Goal: Check status: Check status

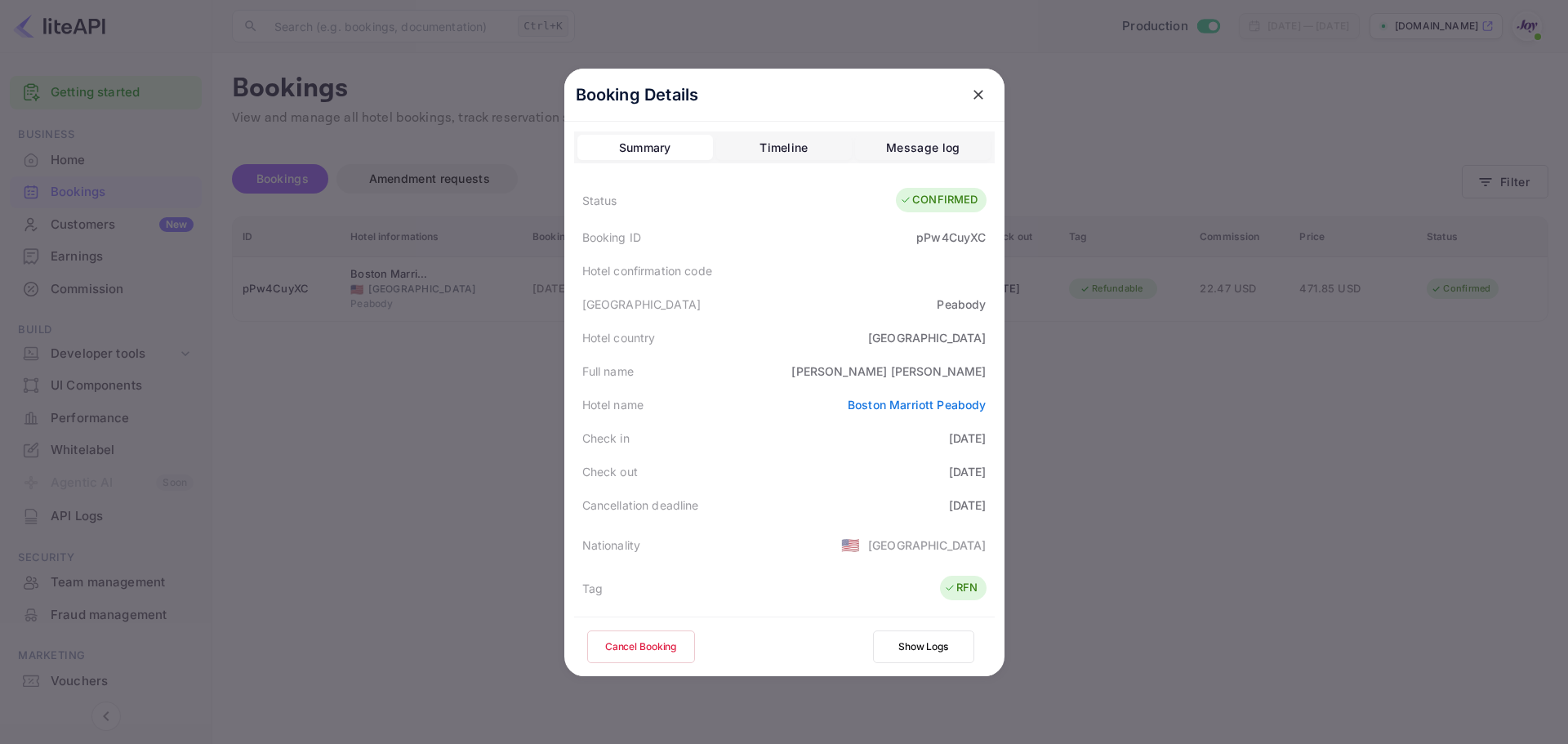
scroll to position [245, 0]
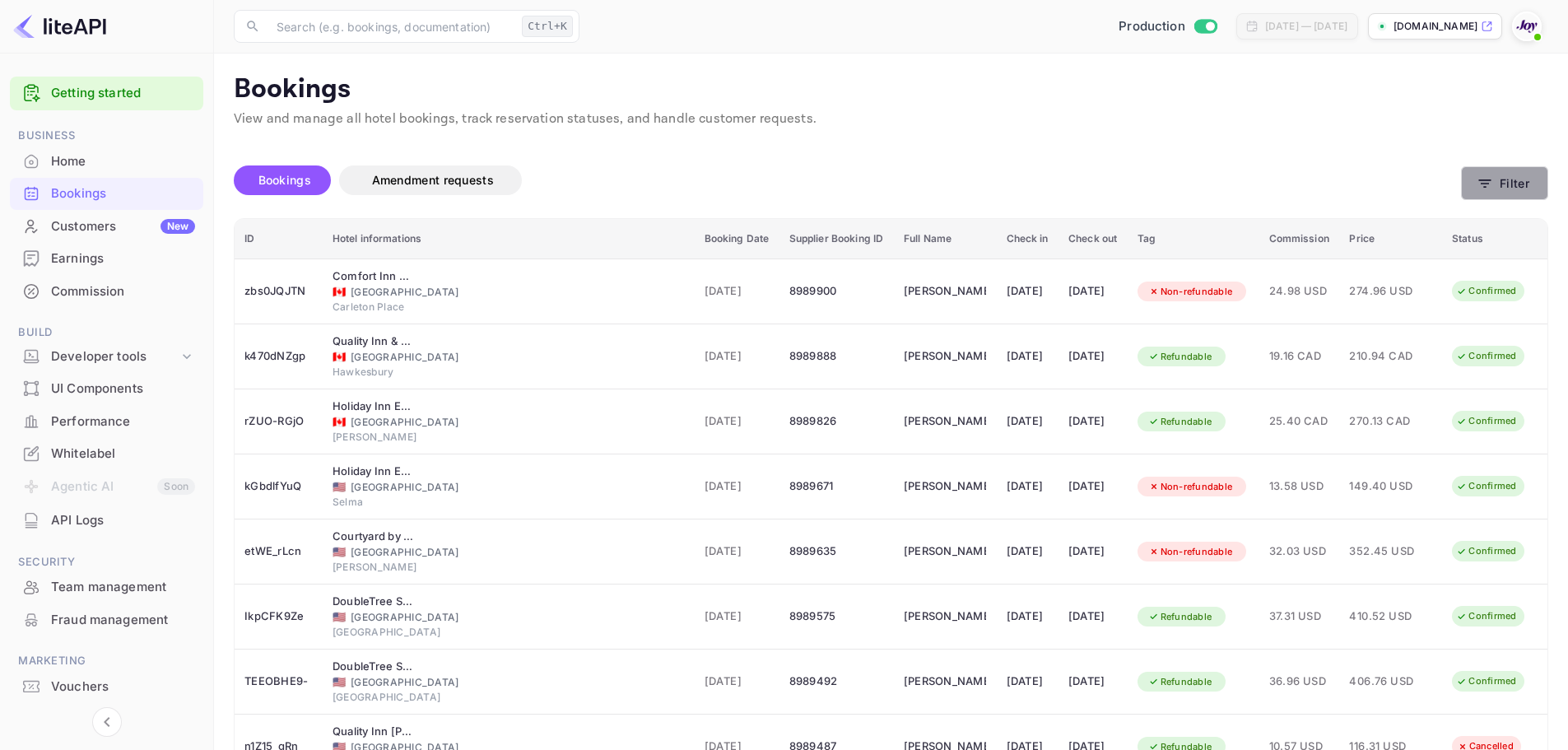
click at [1521, 180] on button "Filter" at bounding box center [1505, 183] width 87 height 34
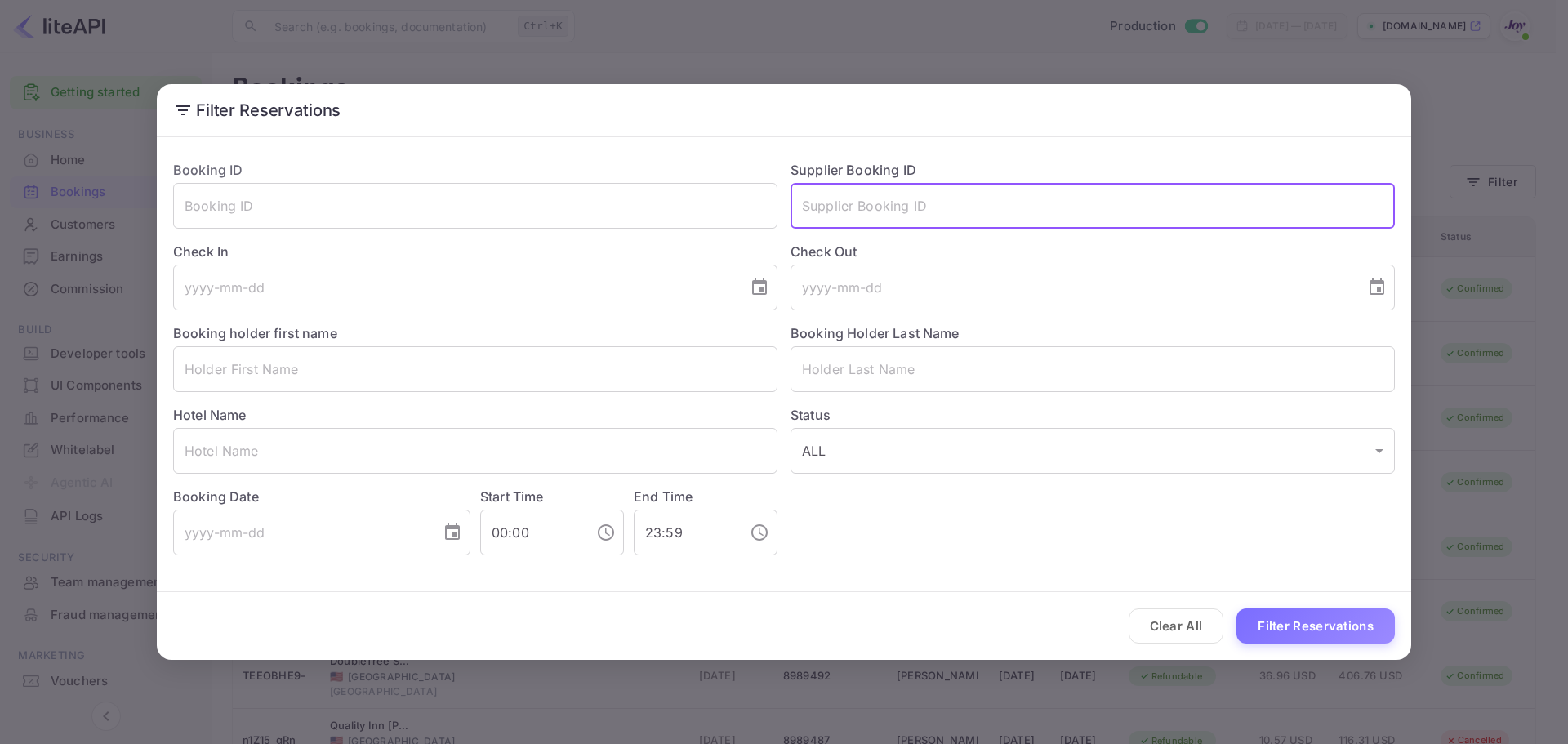
click at [910, 198] on input "text" at bounding box center [1092, 205] width 604 height 45
click at [1051, 211] on input "text" at bounding box center [1092, 205] width 604 height 45
paste input "8443387"
type input "8443387"
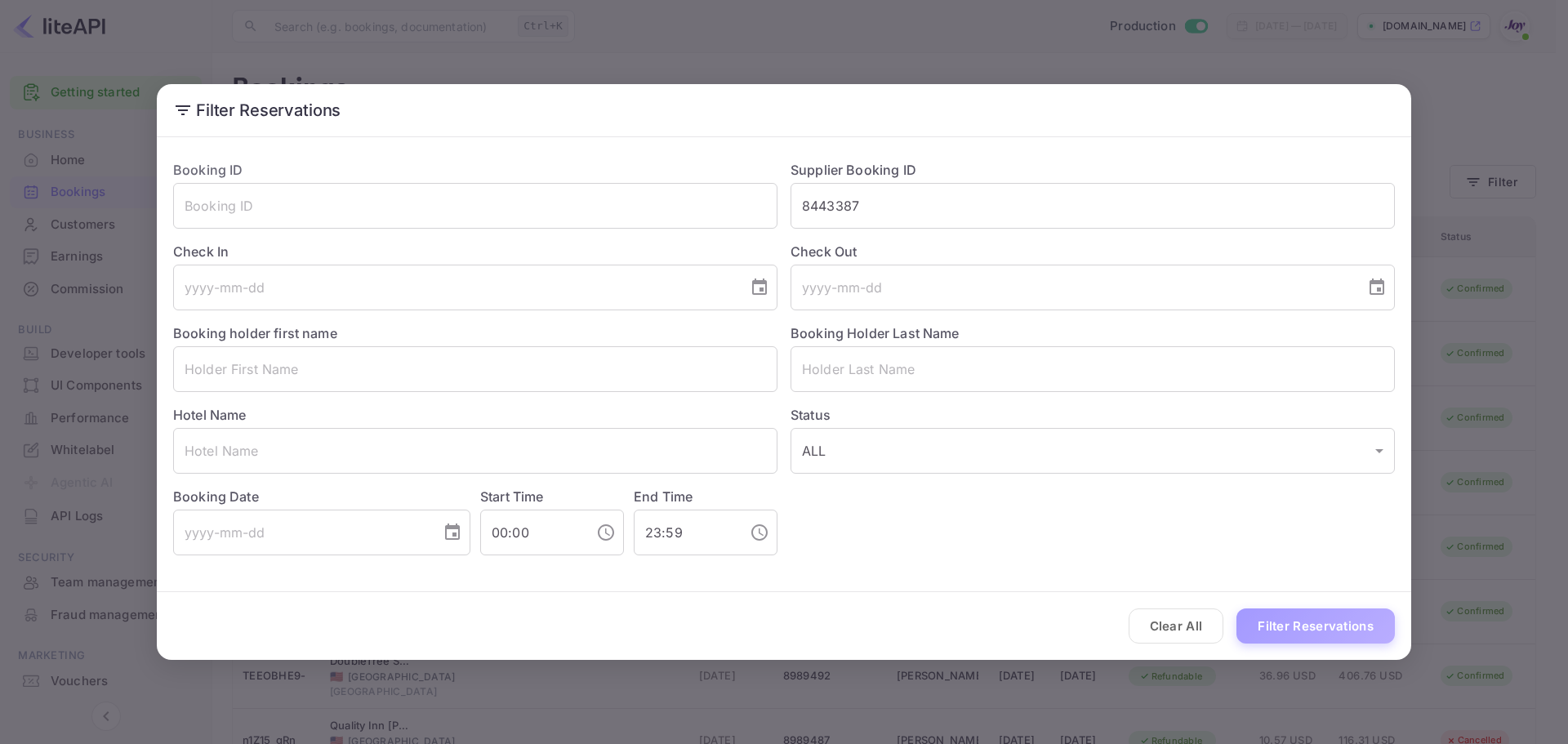
click at [1294, 624] on button "Filter Reservations" at bounding box center [1316, 626] width 159 height 35
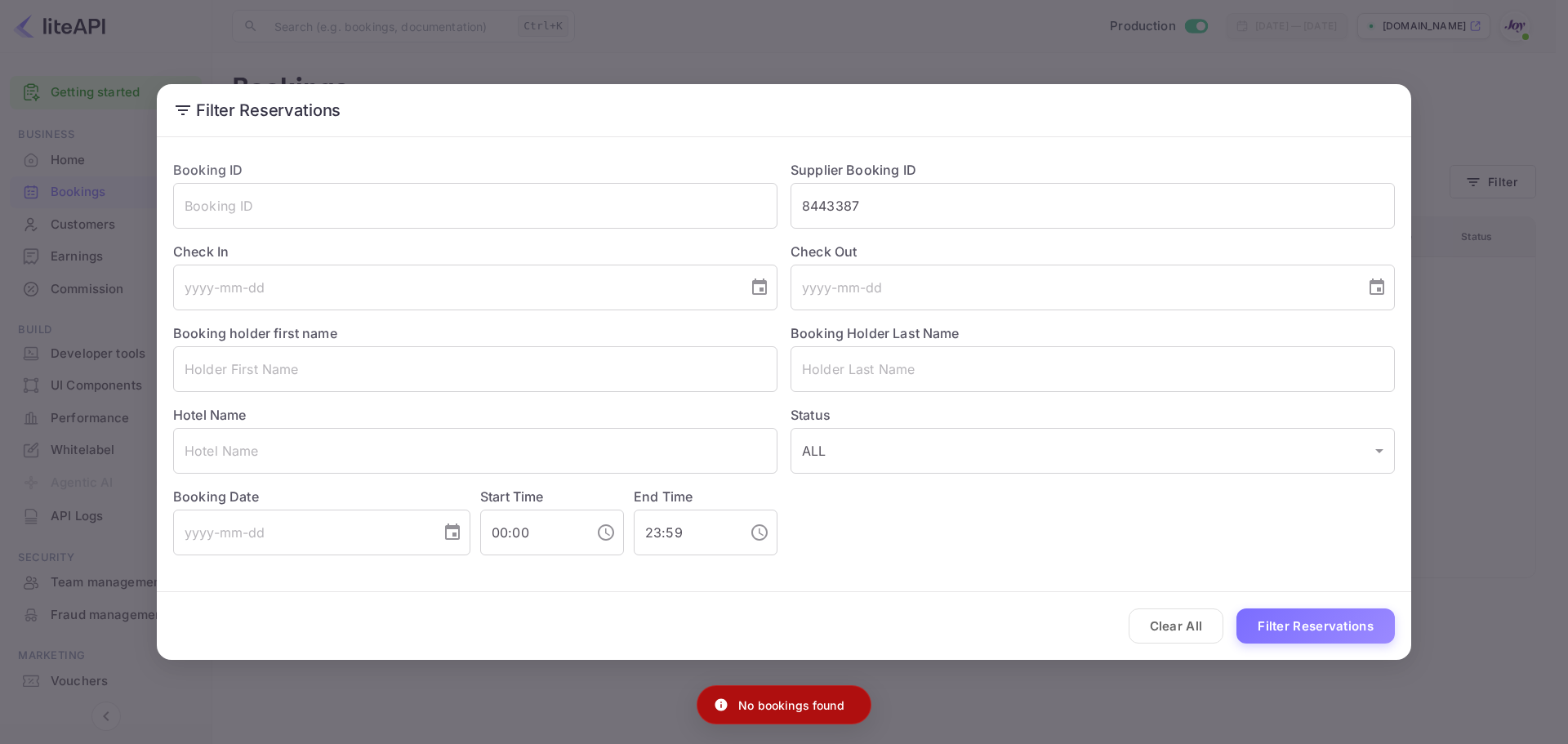
drag, startPoint x: 815, startPoint y: 600, endPoint x: 915, endPoint y: 613, distance: 100.8
click at [818, 601] on div "Clear All Filter Reservations" at bounding box center [784, 626] width 1255 height 68
click at [1168, 623] on button "Clear All" at bounding box center [1176, 626] width 96 height 35
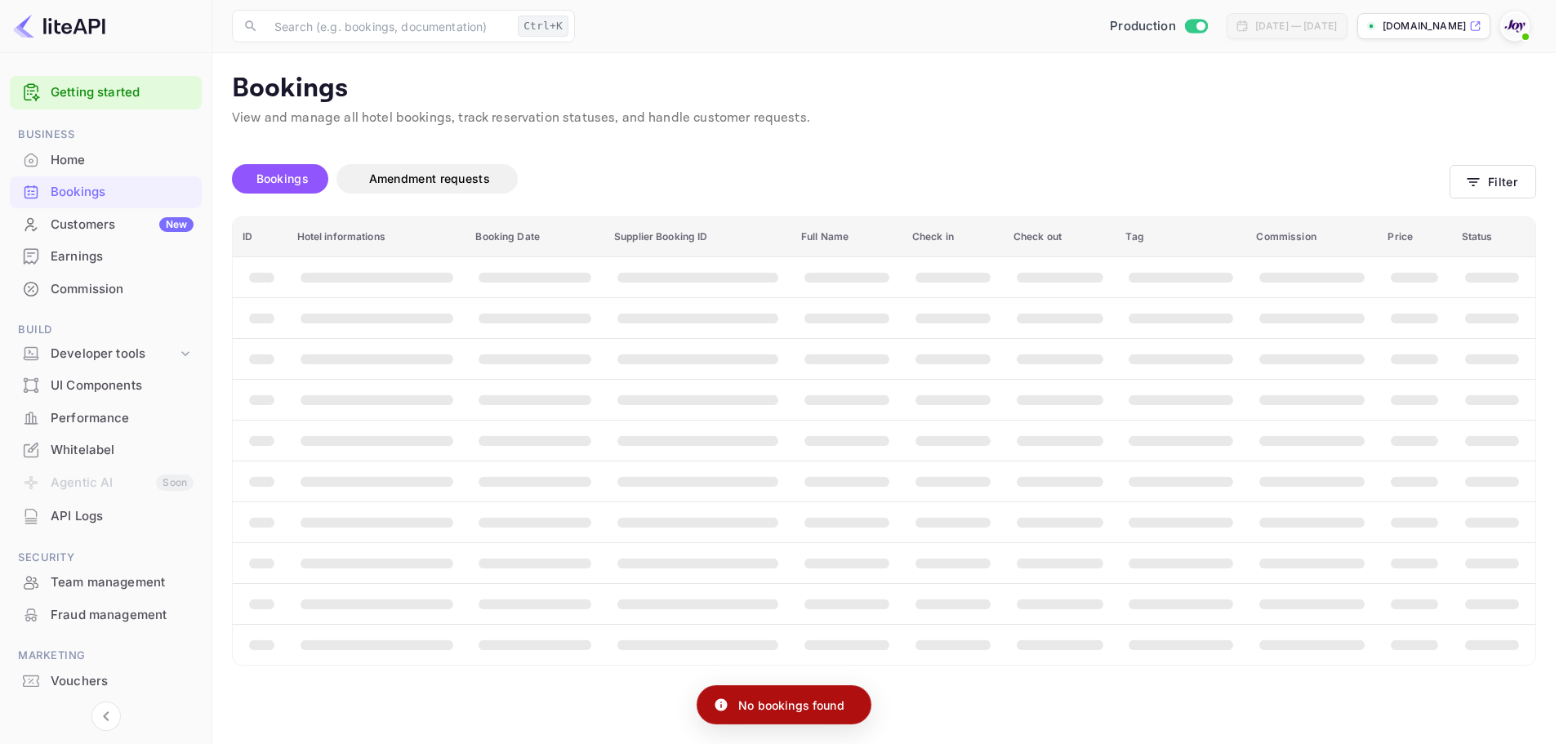
click at [1168, 623] on div "Clear All Filter Reservations" at bounding box center [784, 626] width 1255 height 68
click at [1168, 623] on th "booking table" at bounding box center [1190, 603] width 131 height 41
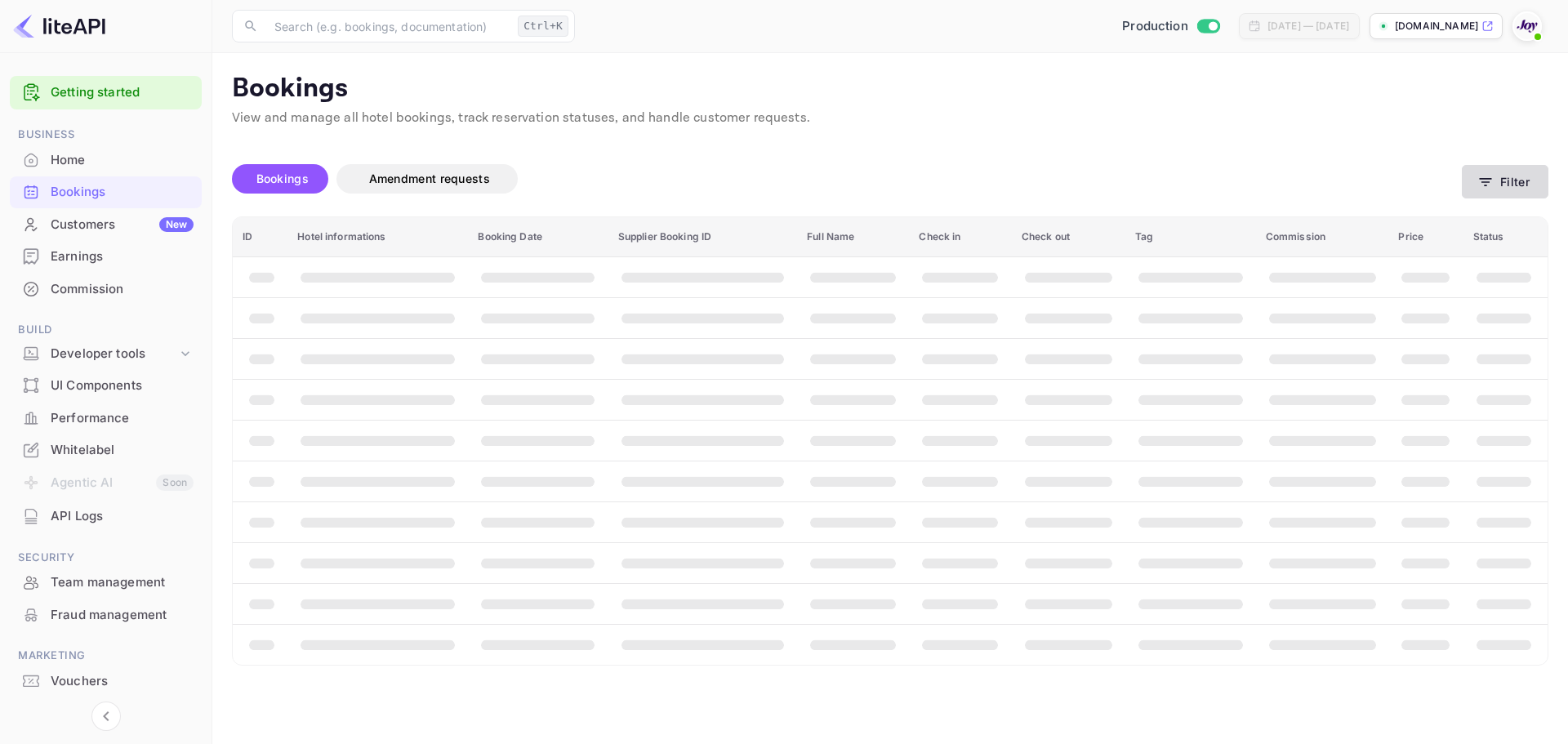
click at [1524, 185] on button "Filter" at bounding box center [1505, 182] width 87 height 34
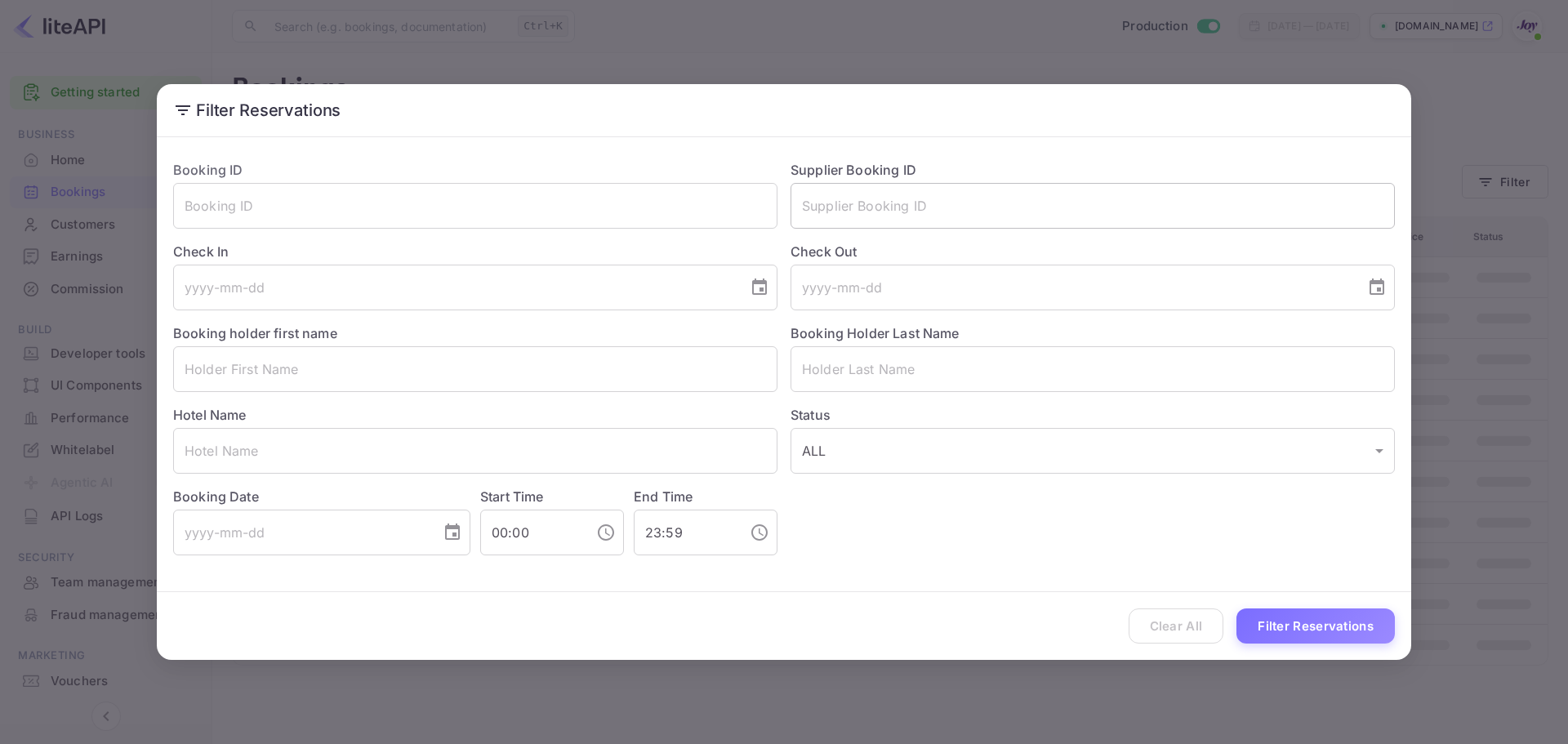
click at [879, 199] on input "text" at bounding box center [1092, 205] width 604 height 45
click at [919, 214] on input "text" at bounding box center [1092, 205] width 604 height 45
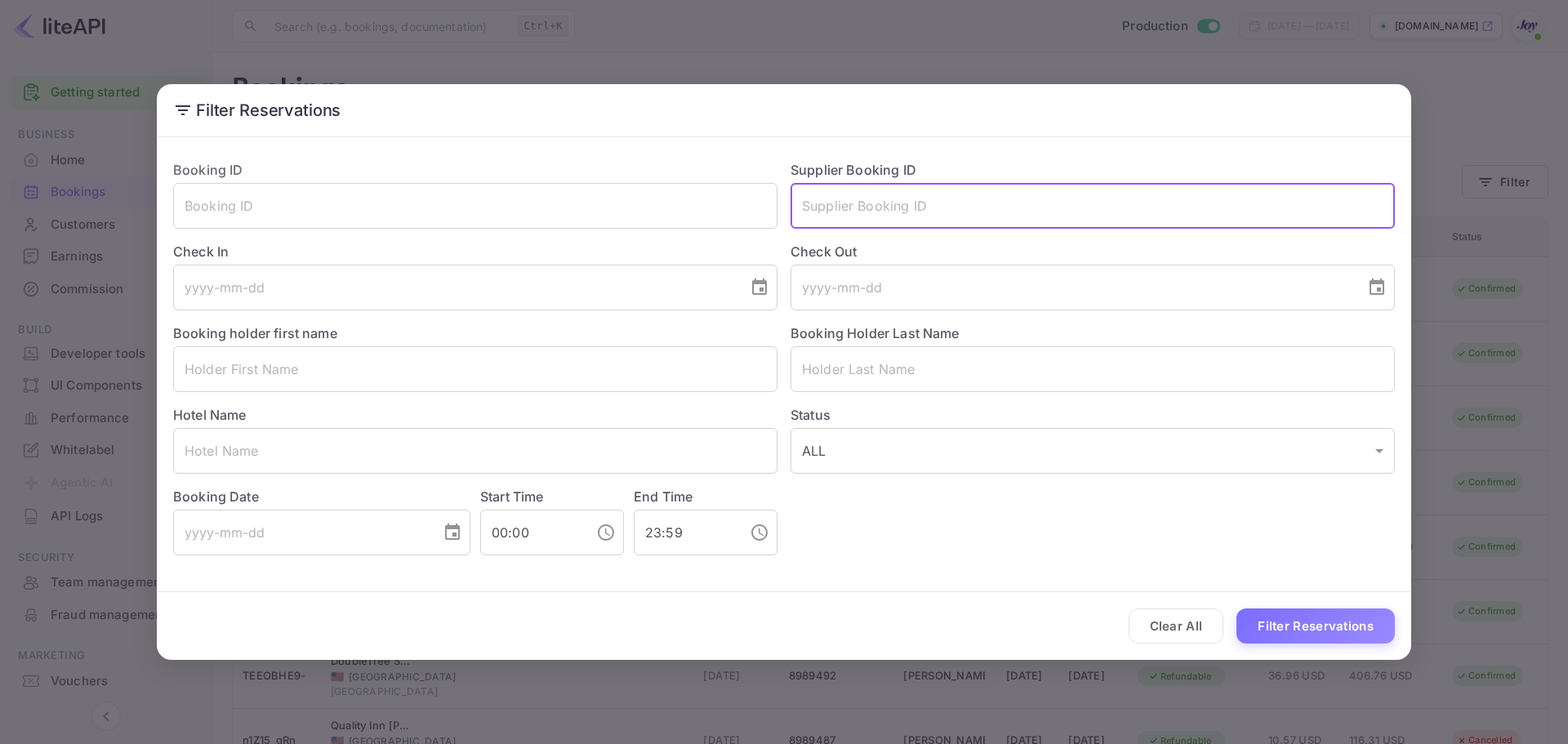
paste input "8443387"
type input "8443387"
drag, startPoint x: 1339, startPoint y: 646, endPoint x: 1342, endPoint y: 631, distance: 15.3
click at [1339, 639] on div "Clear All Filter Reservations" at bounding box center [784, 626] width 1255 height 68
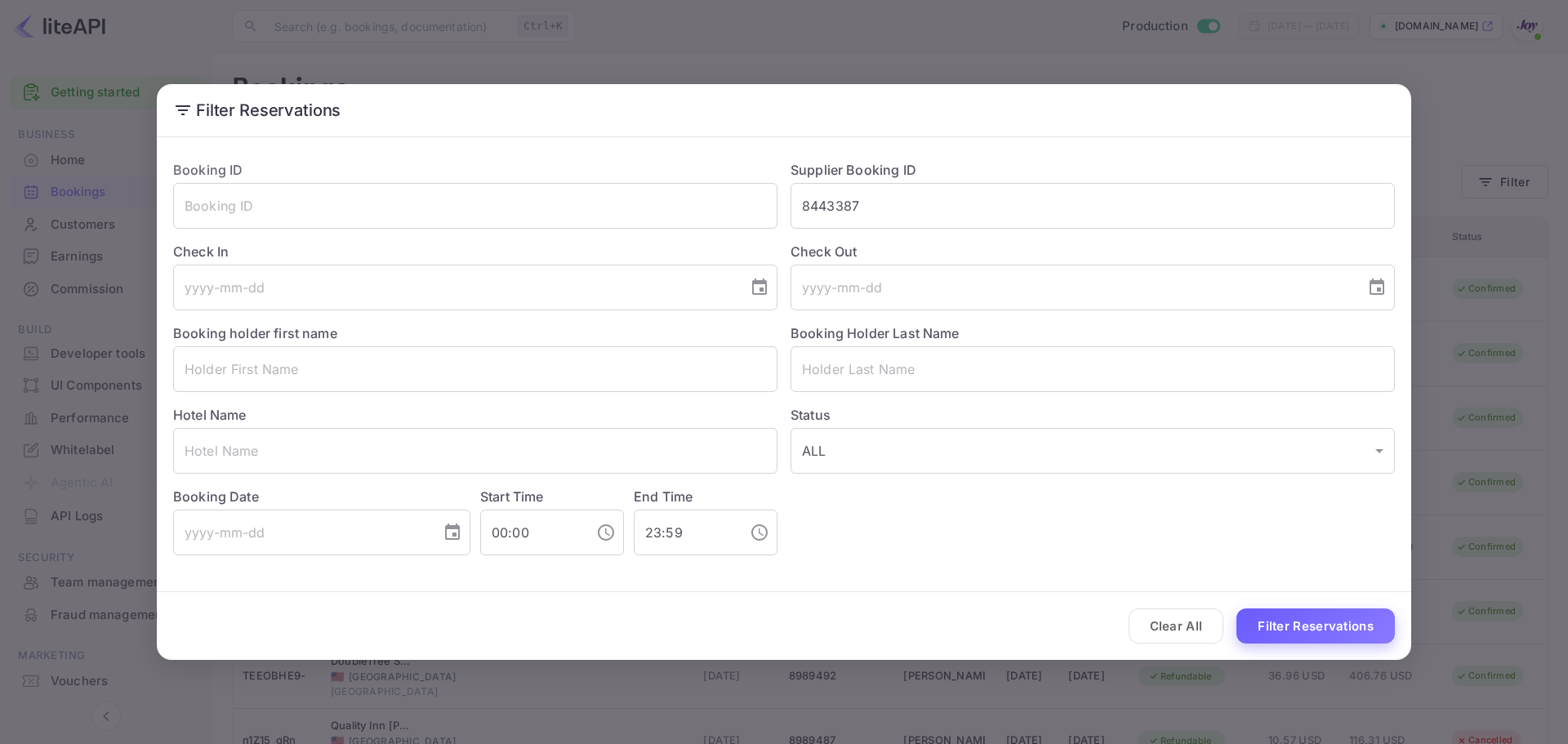
click at [1350, 630] on button "Filter Reservations" at bounding box center [1316, 626] width 159 height 35
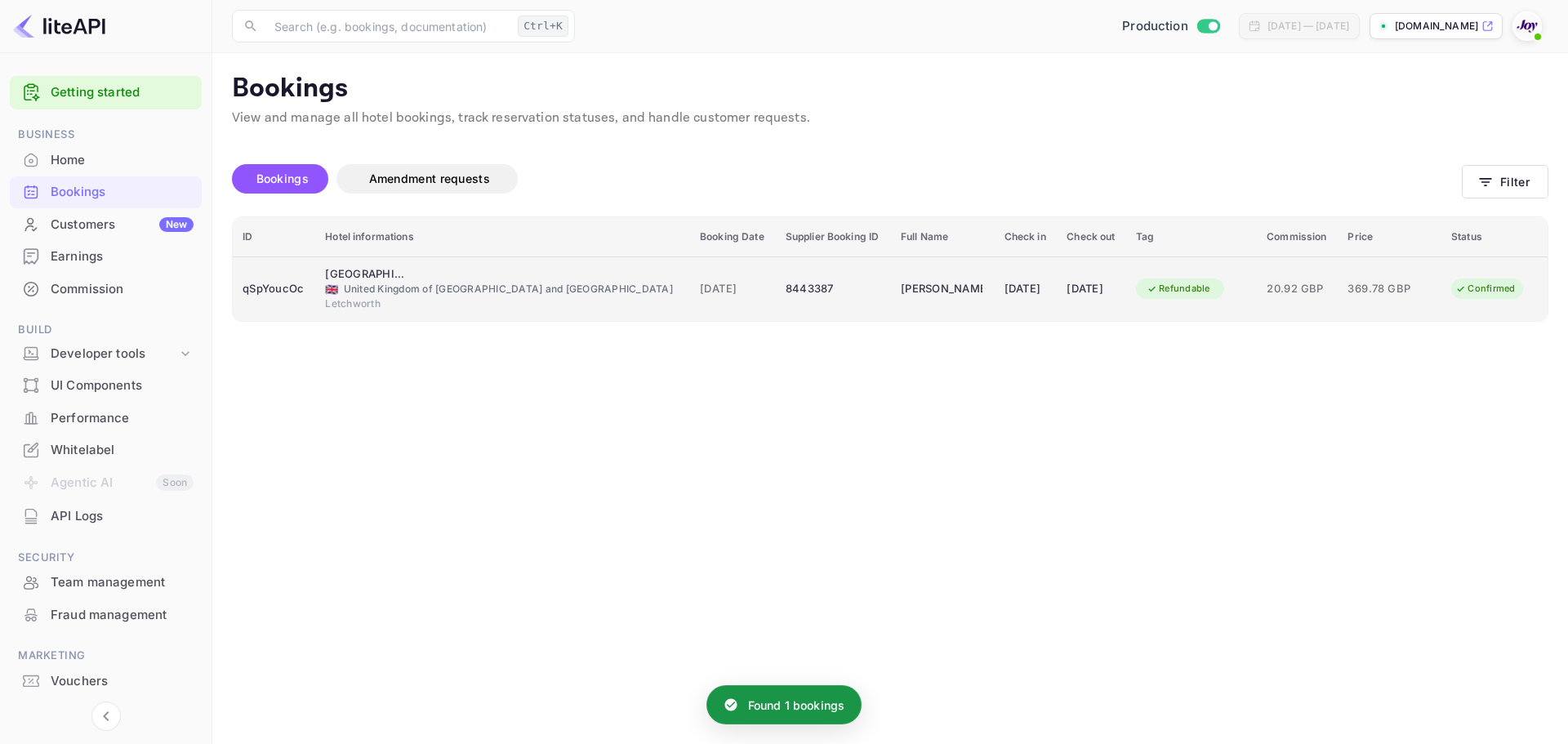
click at [269, 287] on div "qSpYoucOc" at bounding box center [274, 289] width 63 height 26
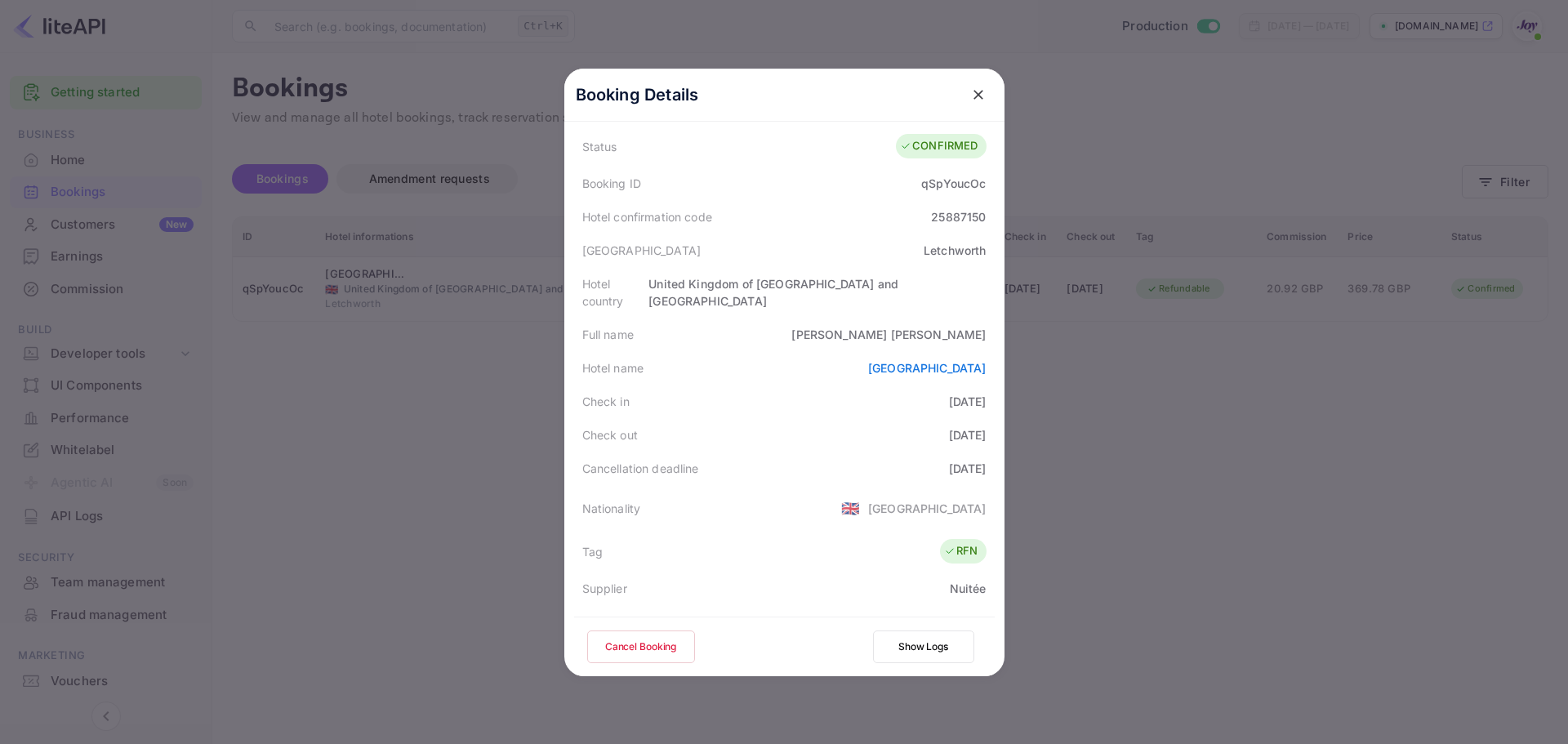
scroll to position [164, 0]
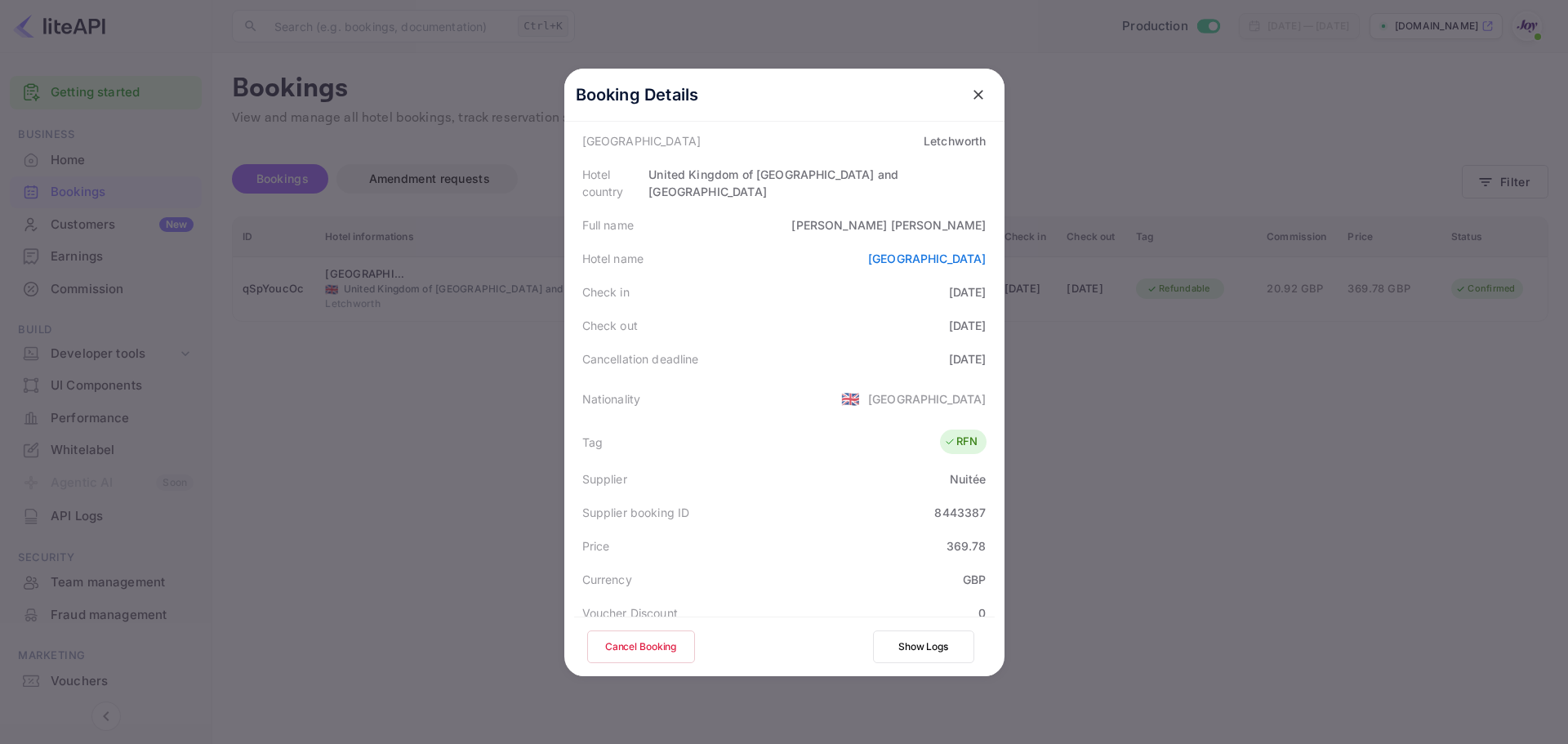
drag, startPoint x: 1432, startPoint y: 455, endPoint x: 1416, endPoint y: 455, distance: 16.0
click at [1427, 455] on div at bounding box center [784, 372] width 1568 height 744
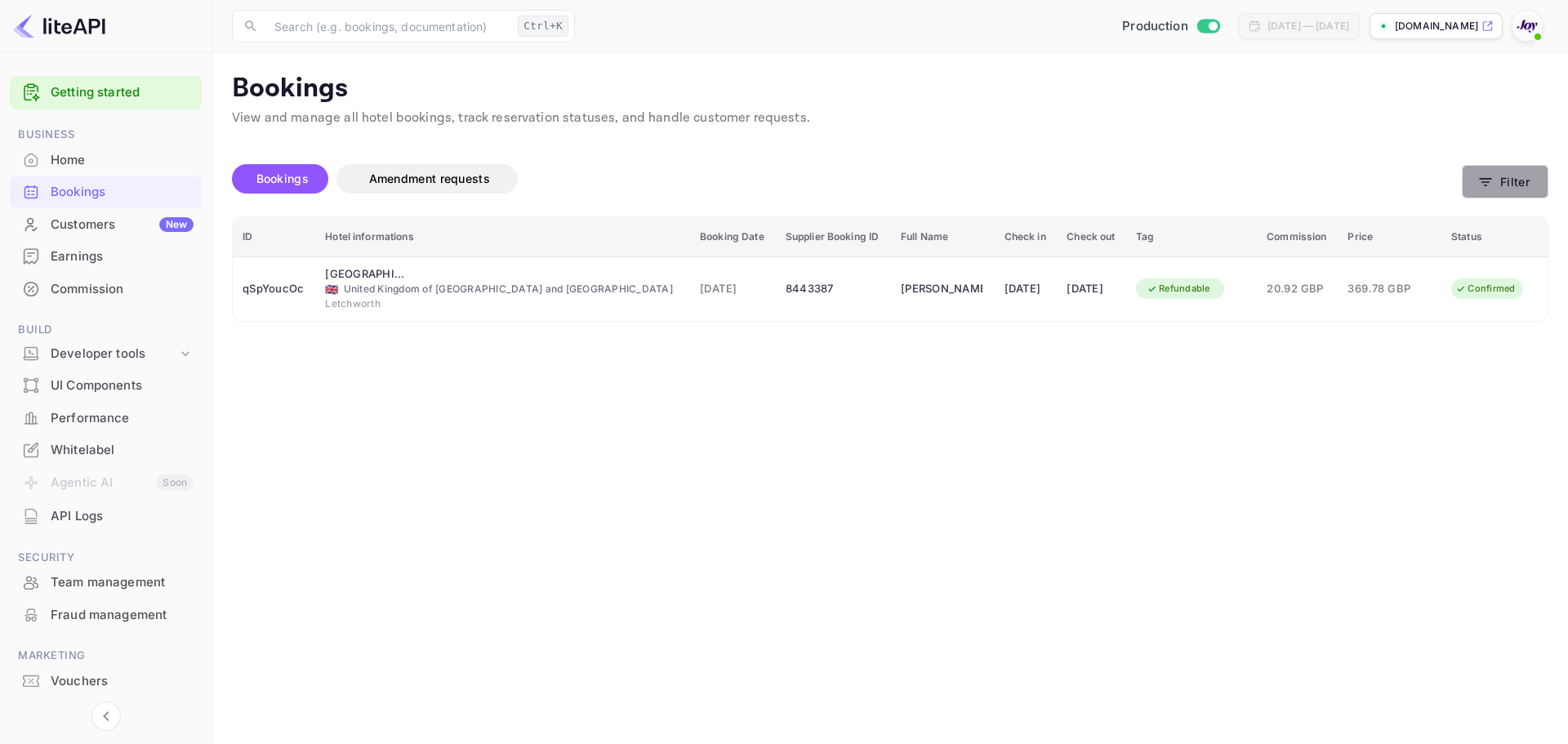
click at [1480, 179] on icon "button" at bounding box center [1485, 182] width 12 height 8
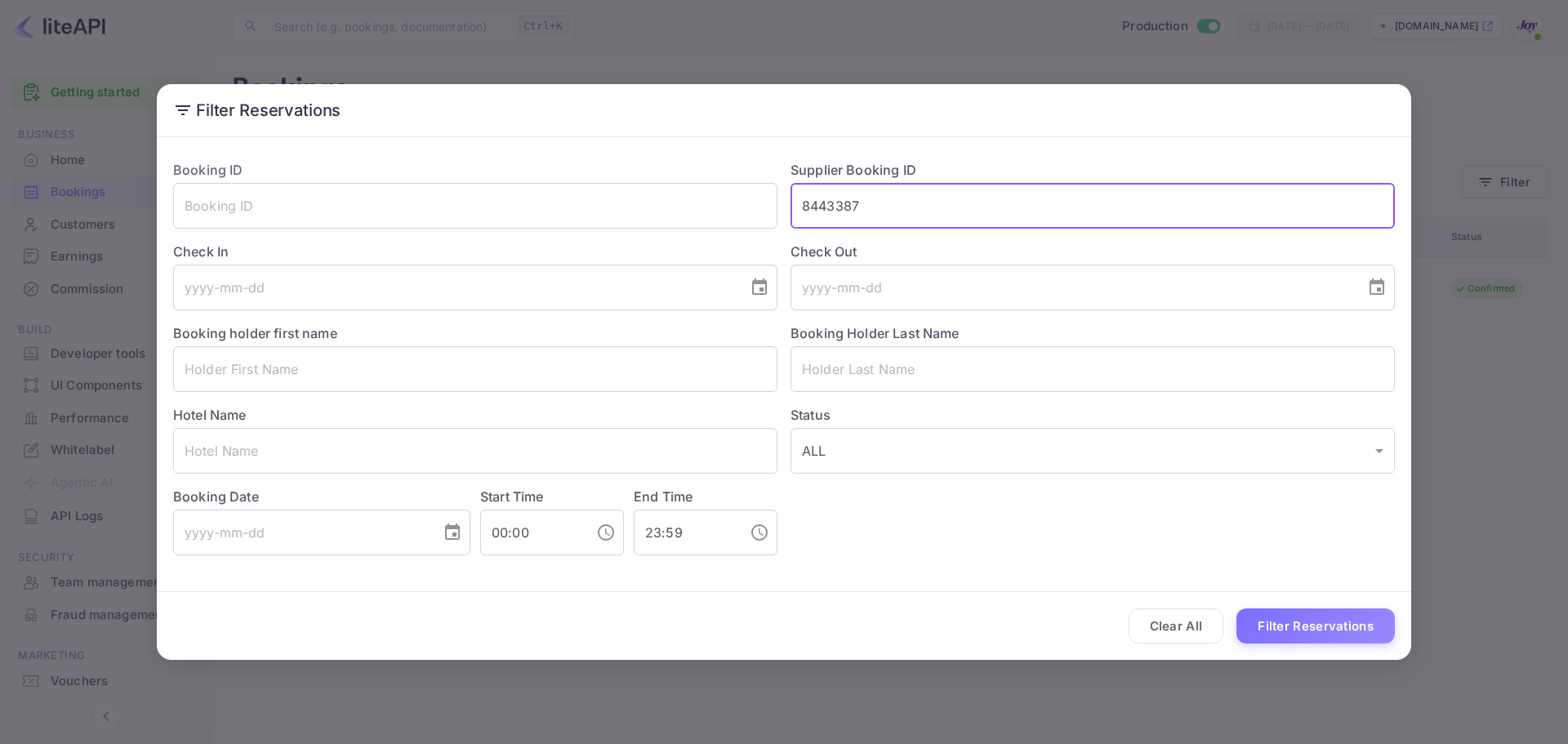
drag, startPoint x: 913, startPoint y: 221, endPoint x: 905, endPoint y: 211, distance: 12.8
click at [913, 220] on input "8443387" at bounding box center [1092, 205] width 604 height 45
drag, startPoint x: 905, startPoint y: 211, endPoint x: 788, endPoint y: 226, distance: 118.0
click at [788, 226] on div "Supplier Booking ID 8443387 ​" at bounding box center [1086, 188] width 617 height 82
type input "V"
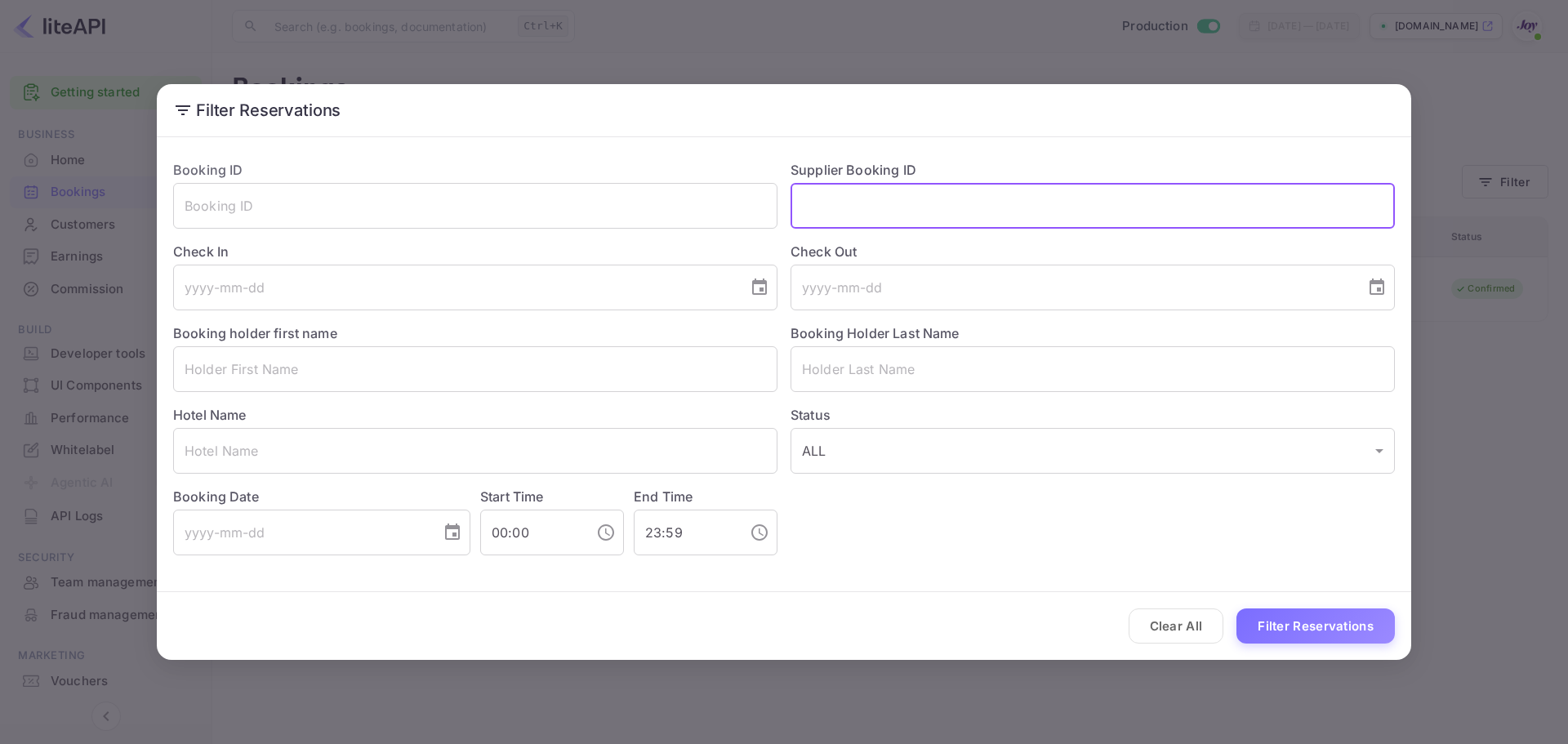
paste input "8272733"
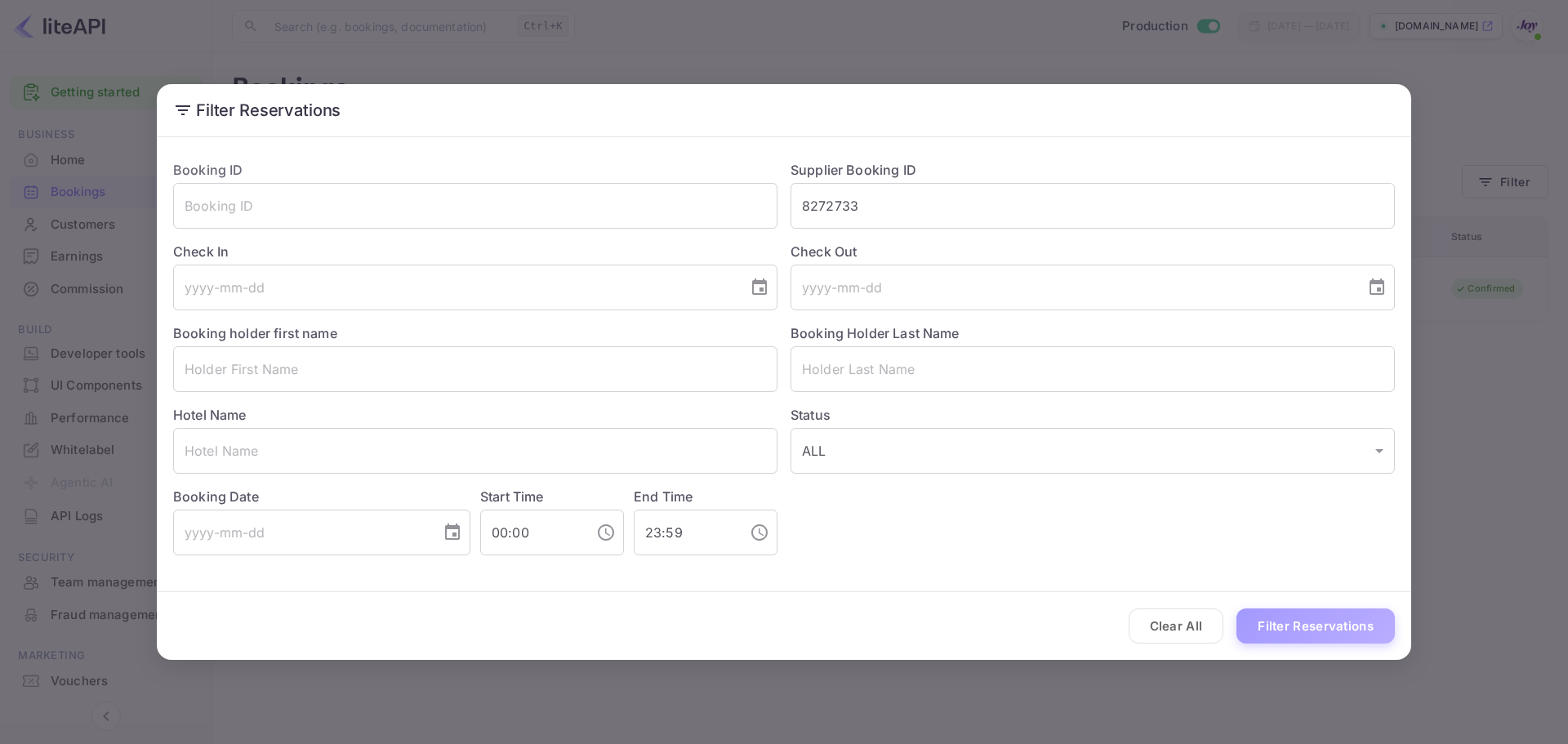
drag, startPoint x: 1343, startPoint y: 622, endPoint x: 1325, endPoint y: 600, distance: 28.4
click at [1343, 619] on button "Filter Reservations" at bounding box center [1316, 626] width 159 height 35
click at [1308, 627] on button "Filter Reservations" at bounding box center [1316, 626] width 159 height 35
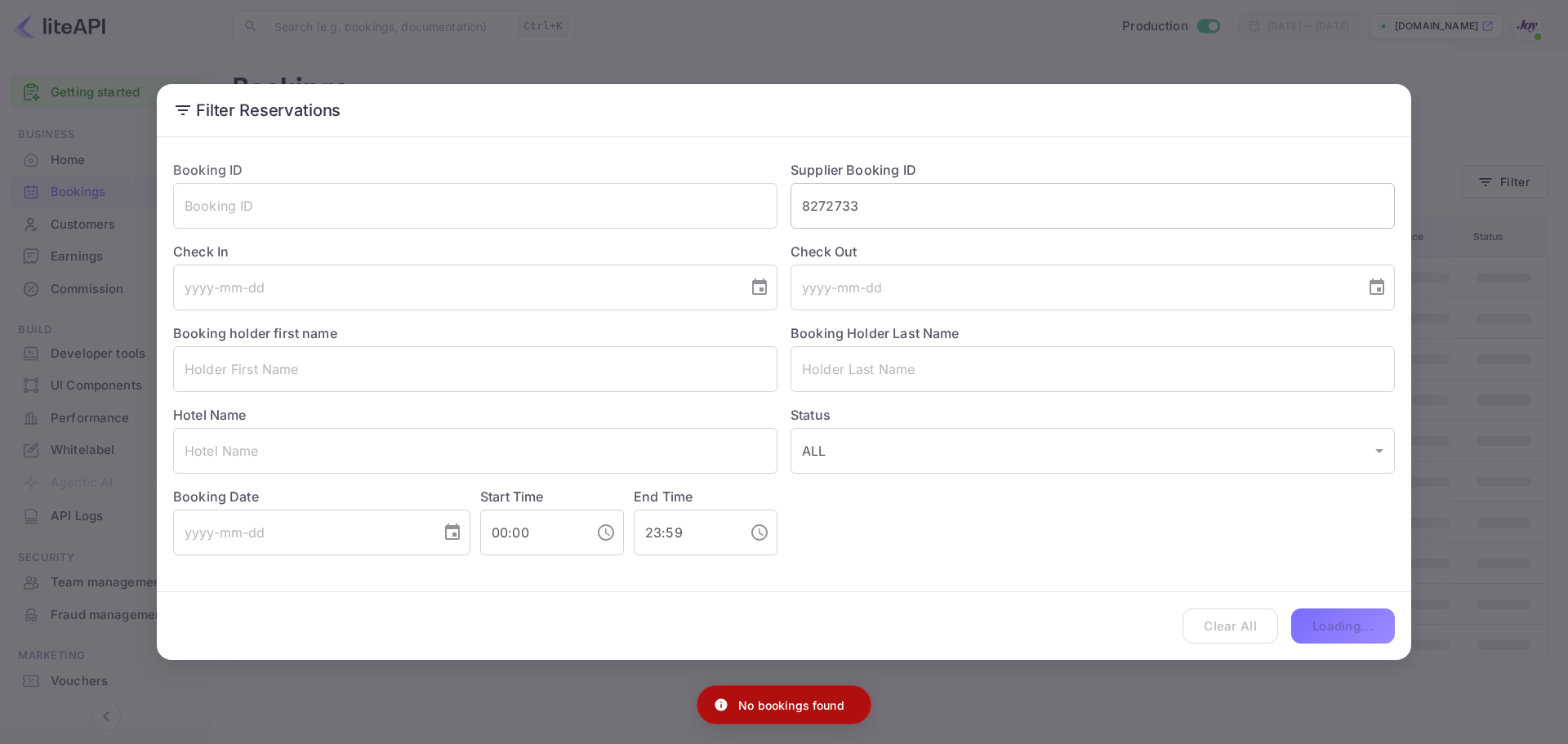
click at [809, 205] on input "8272733" at bounding box center [1092, 205] width 604 height 45
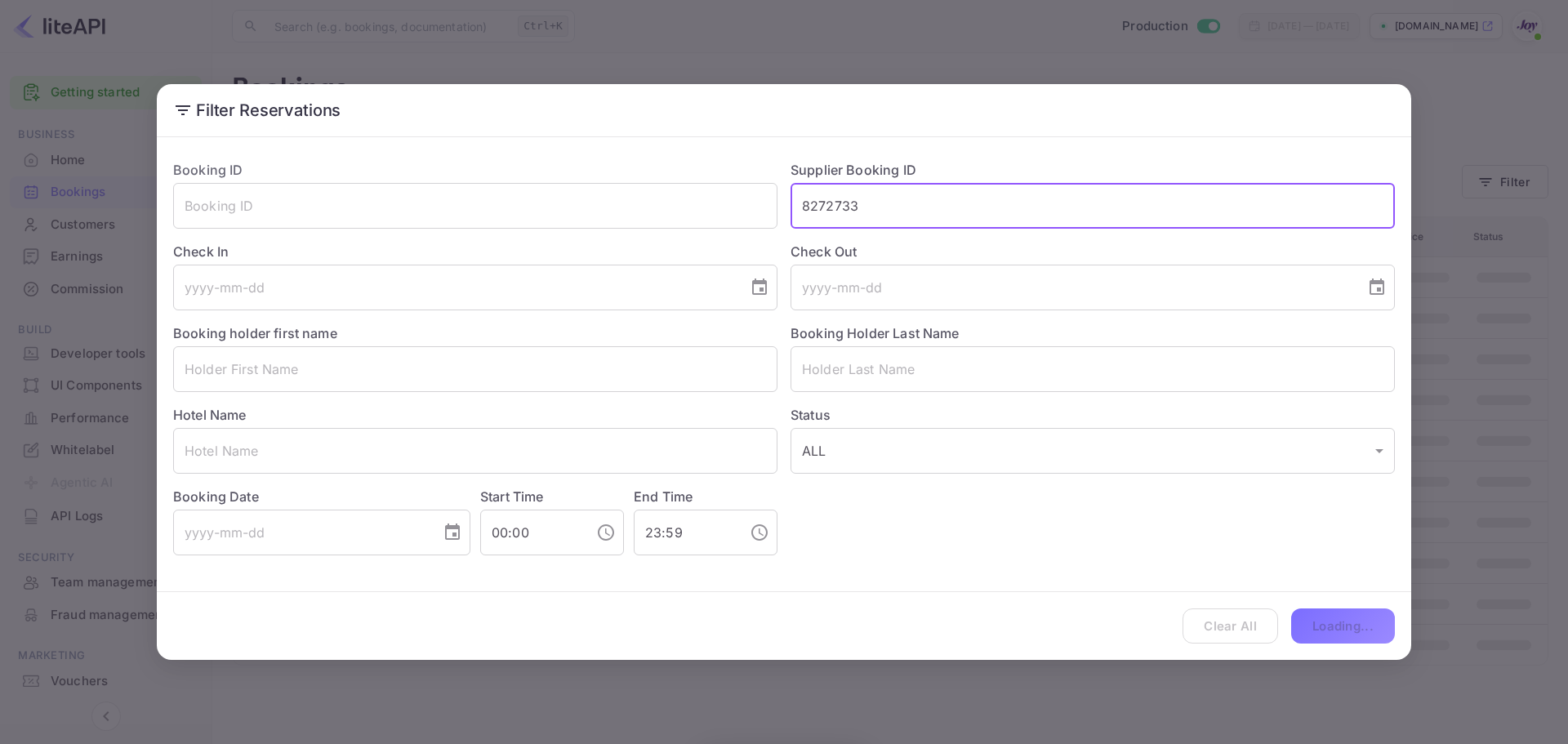
click at [804, 209] on input "8272733" at bounding box center [1092, 205] width 604 height 45
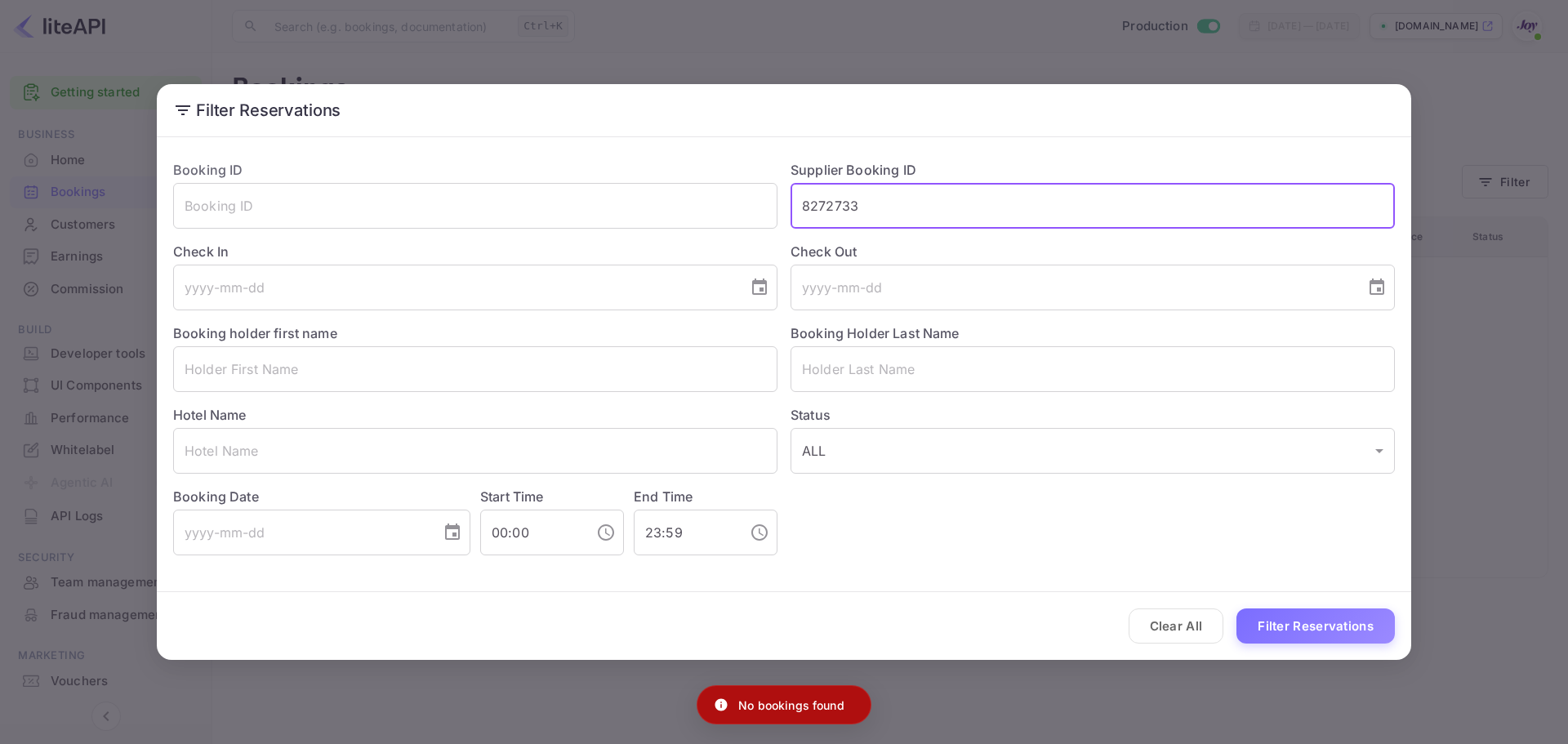
type input "8272733"
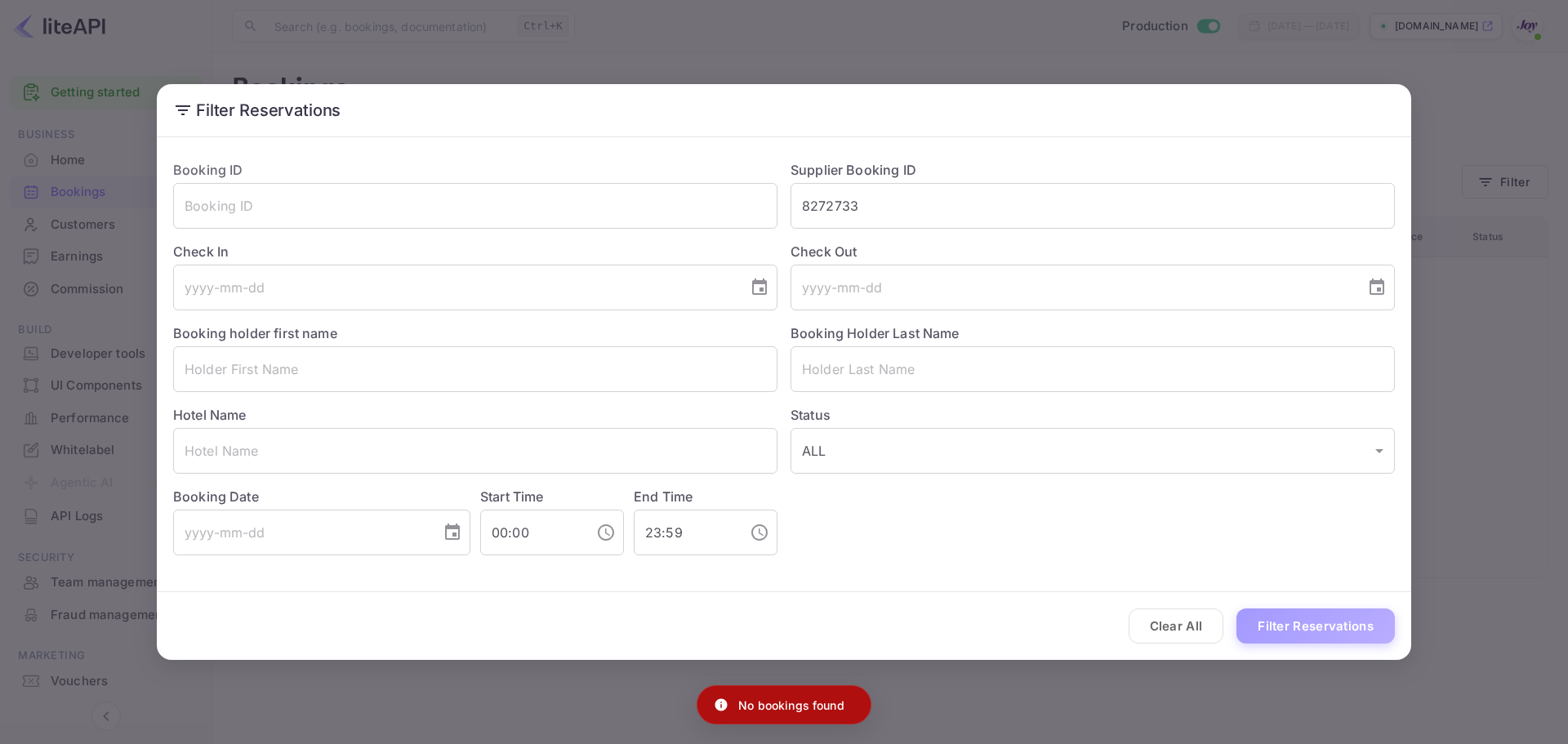
click at [1339, 631] on button "Filter Reservations" at bounding box center [1316, 626] width 159 height 35
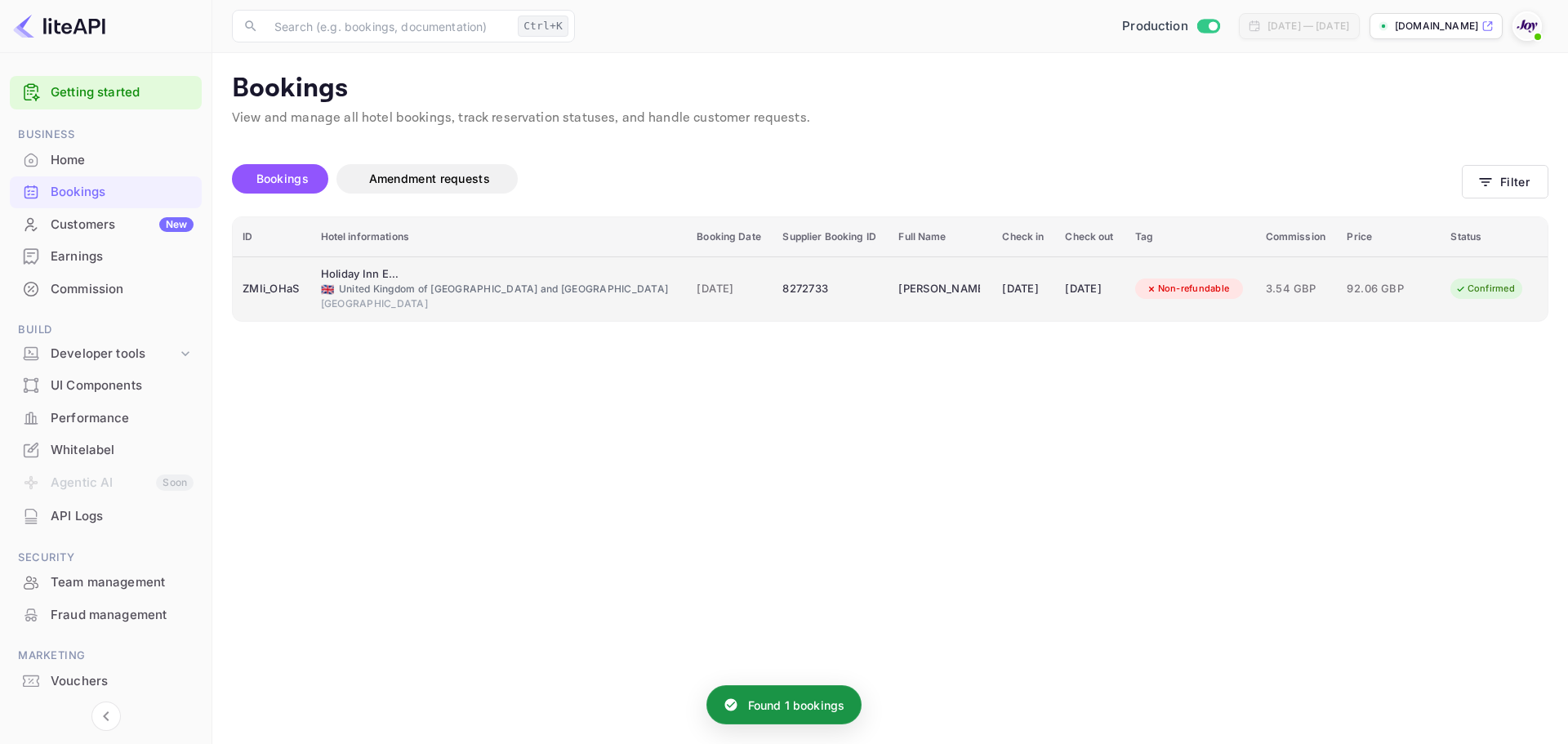
click at [259, 286] on div "ZMIi_OHaS" at bounding box center [271, 289] width 59 height 26
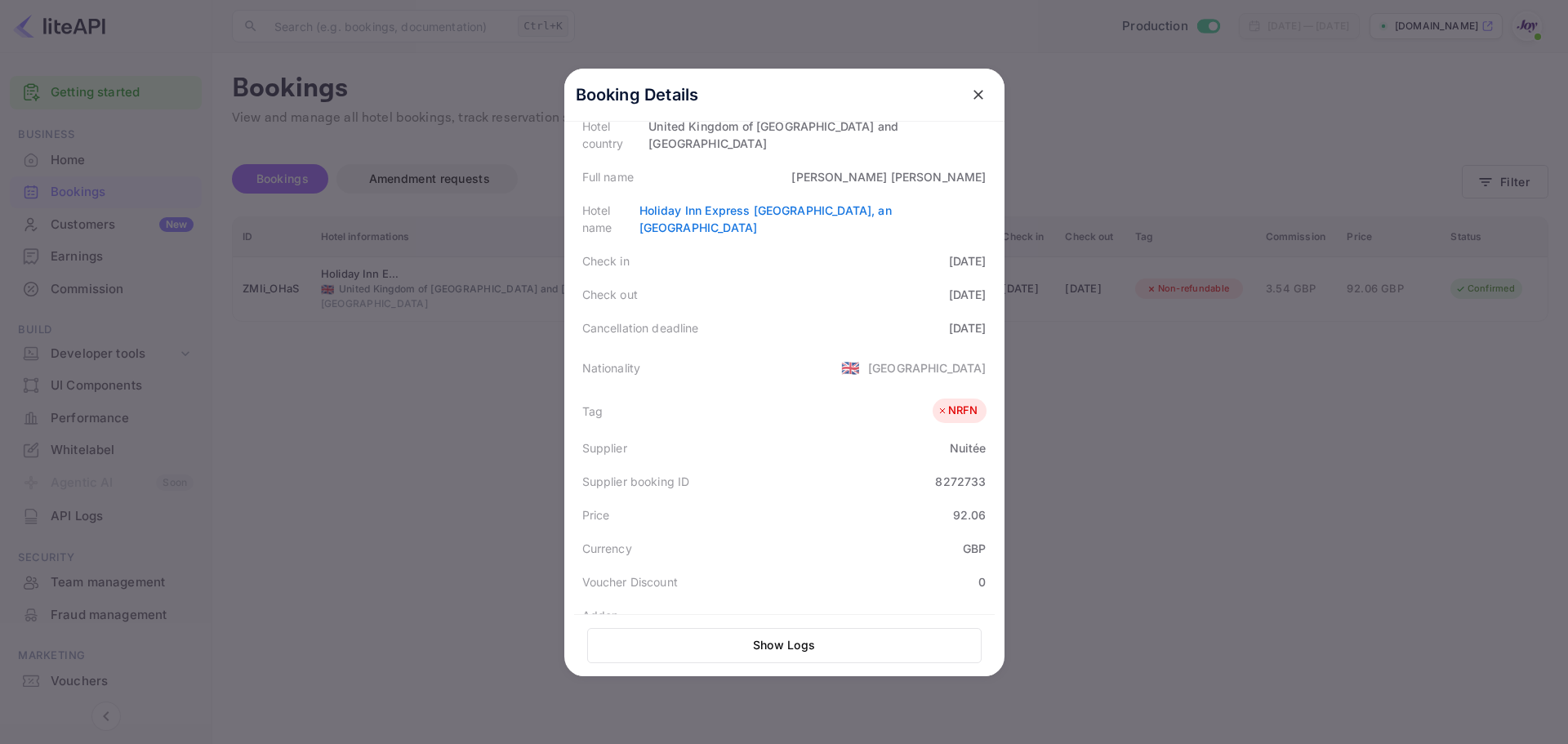
scroll to position [38, 0]
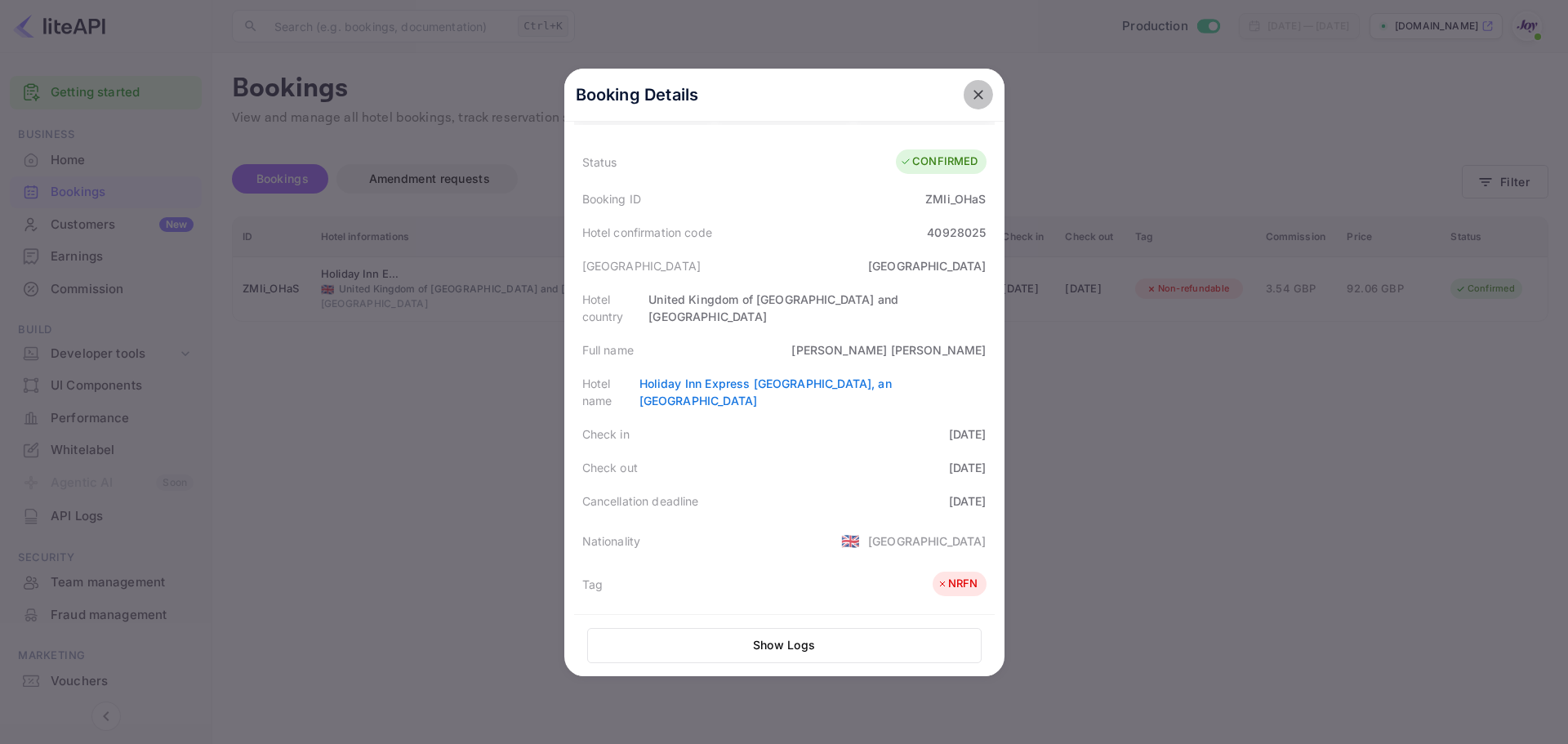
click at [970, 93] on icon "close" at bounding box center [979, 95] width 17 height 17
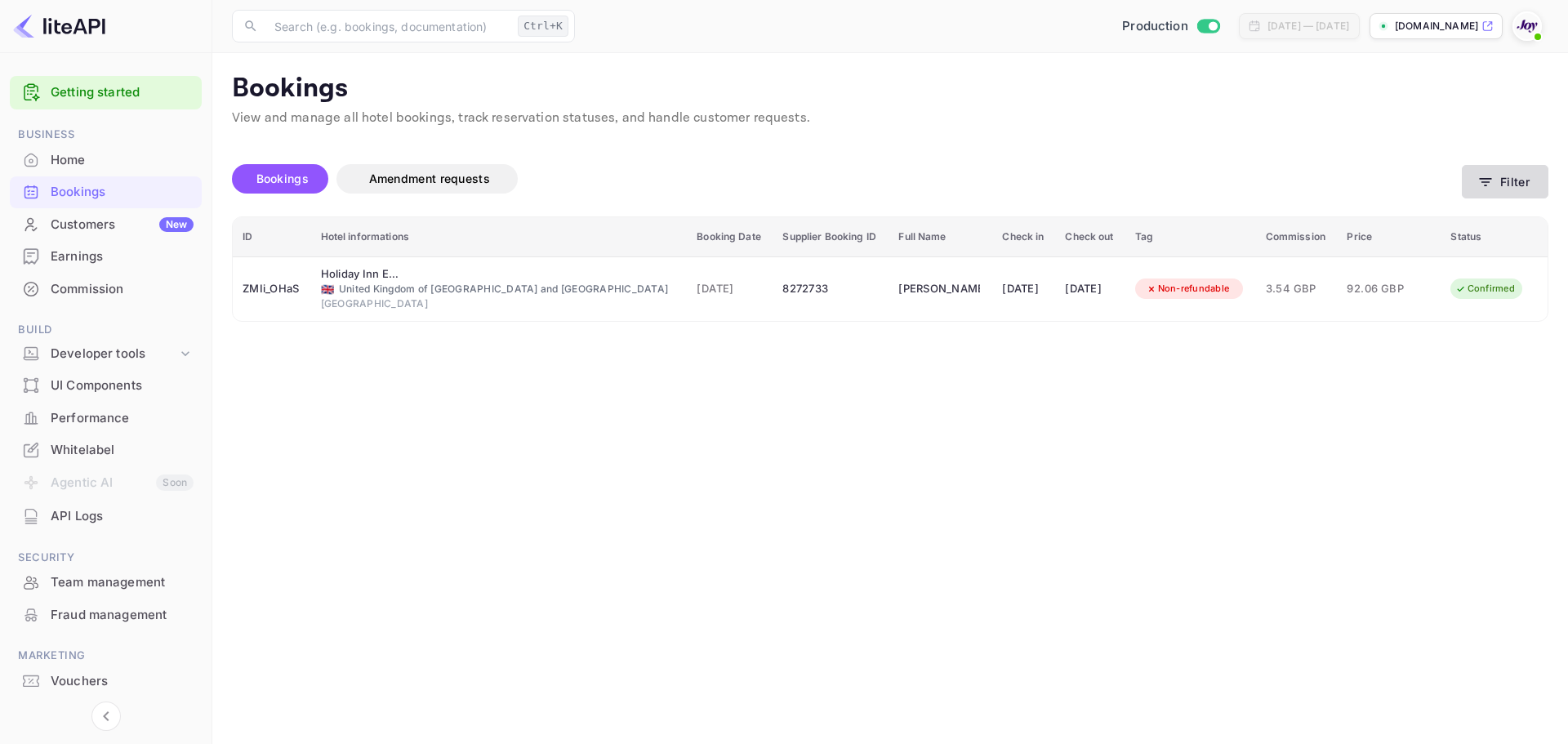
click at [1523, 185] on button "Filter" at bounding box center [1505, 182] width 87 height 34
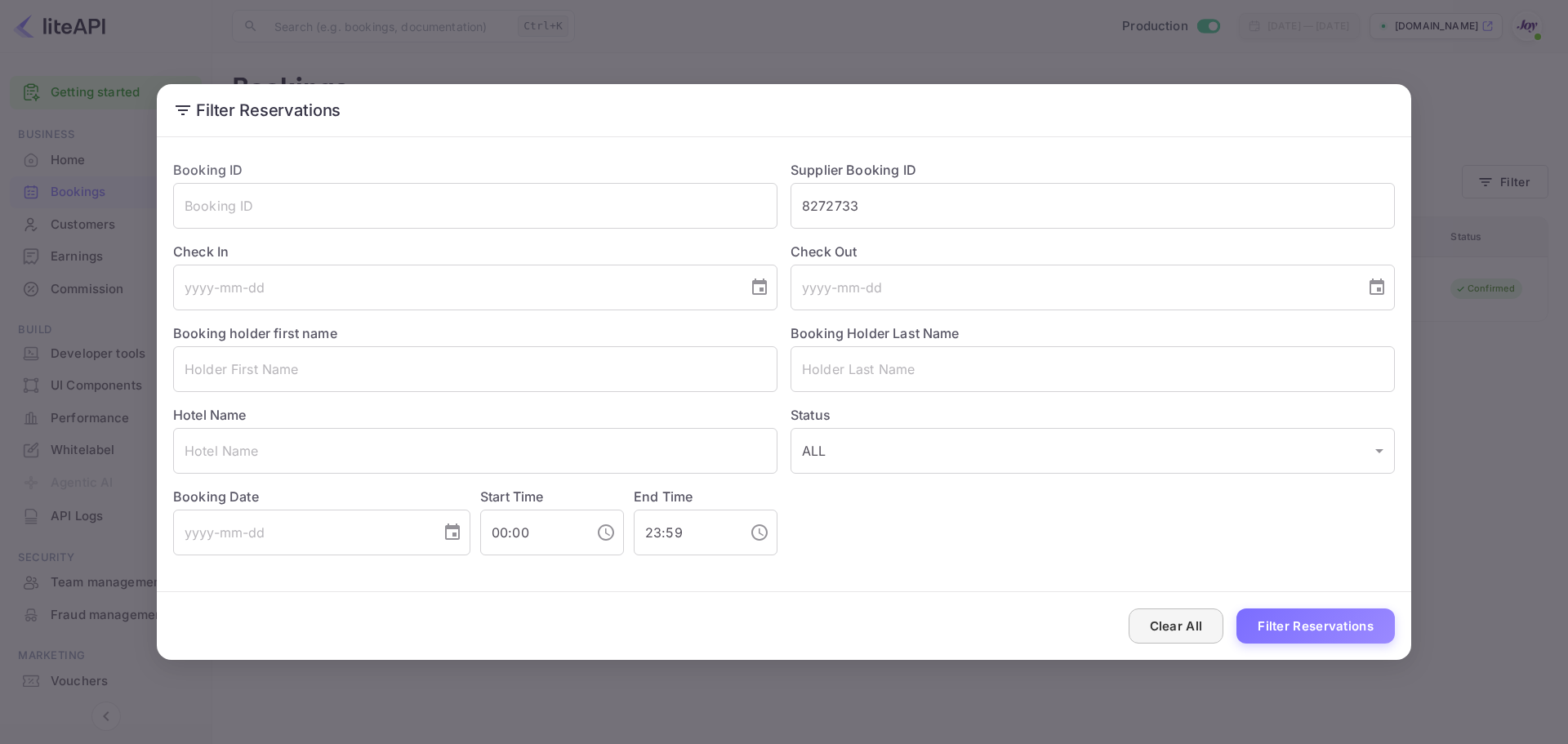
click at [1189, 621] on button "Clear All" at bounding box center [1176, 626] width 96 height 35
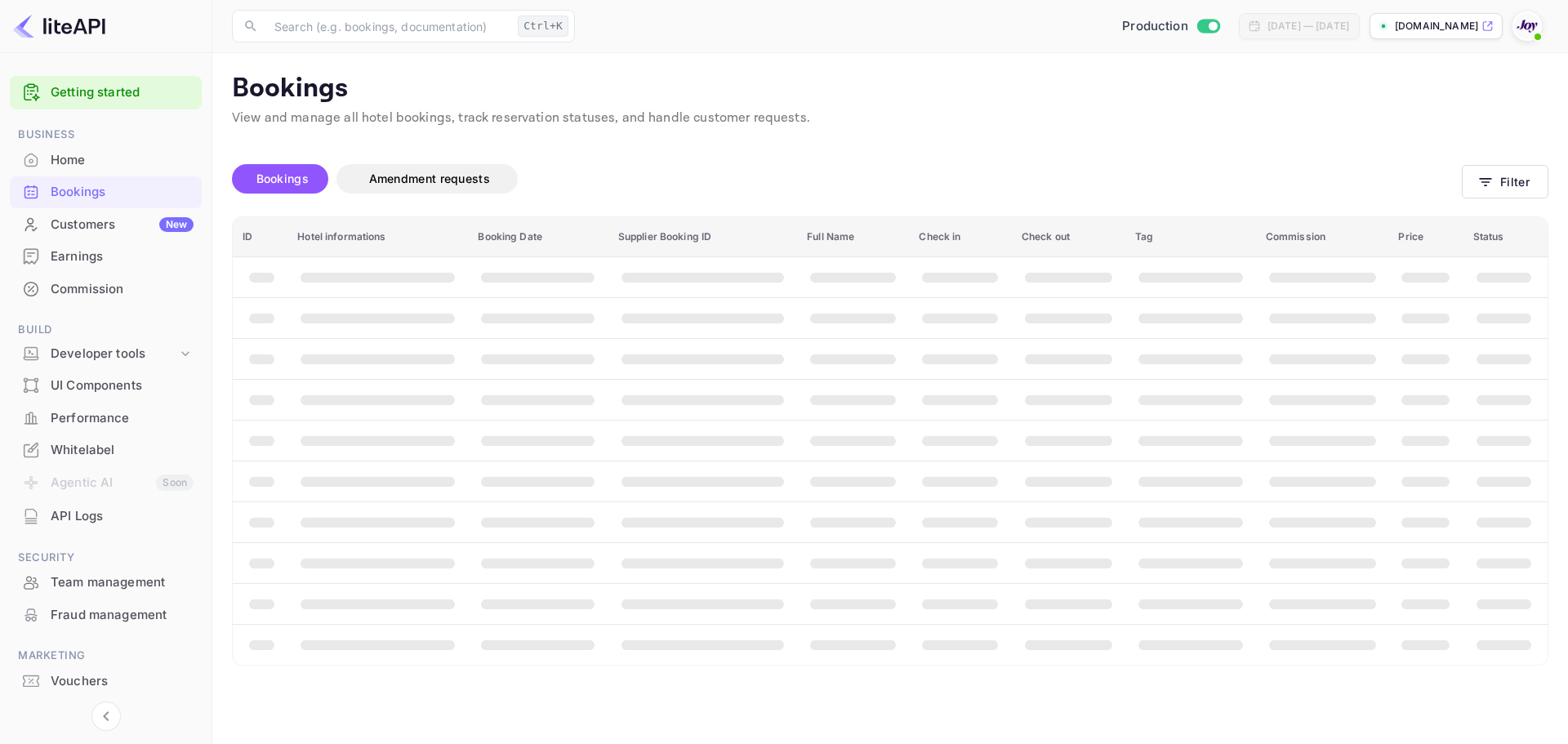
click at [1189, 621] on div "Clear All Filter Reservations" at bounding box center [784, 626] width 1255 height 68
click at [1188, 621] on th "booking table" at bounding box center [1190, 603] width 131 height 41
click at [1507, 188] on button "Filter" at bounding box center [1505, 182] width 87 height 34
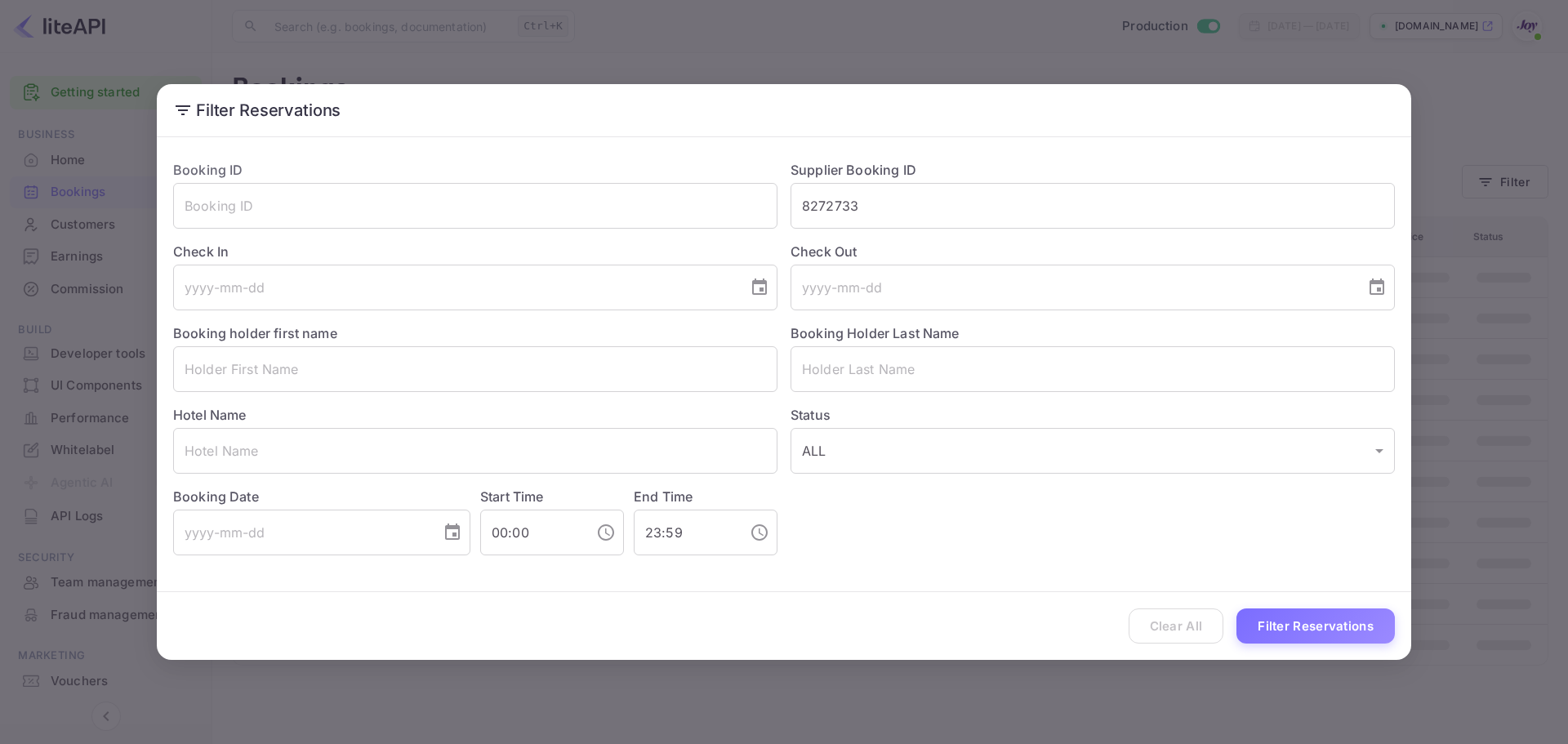
click at [1183, 630] on div "Clear All Filter Reservations" at bounding box center [784, 626] width 1255 height 68
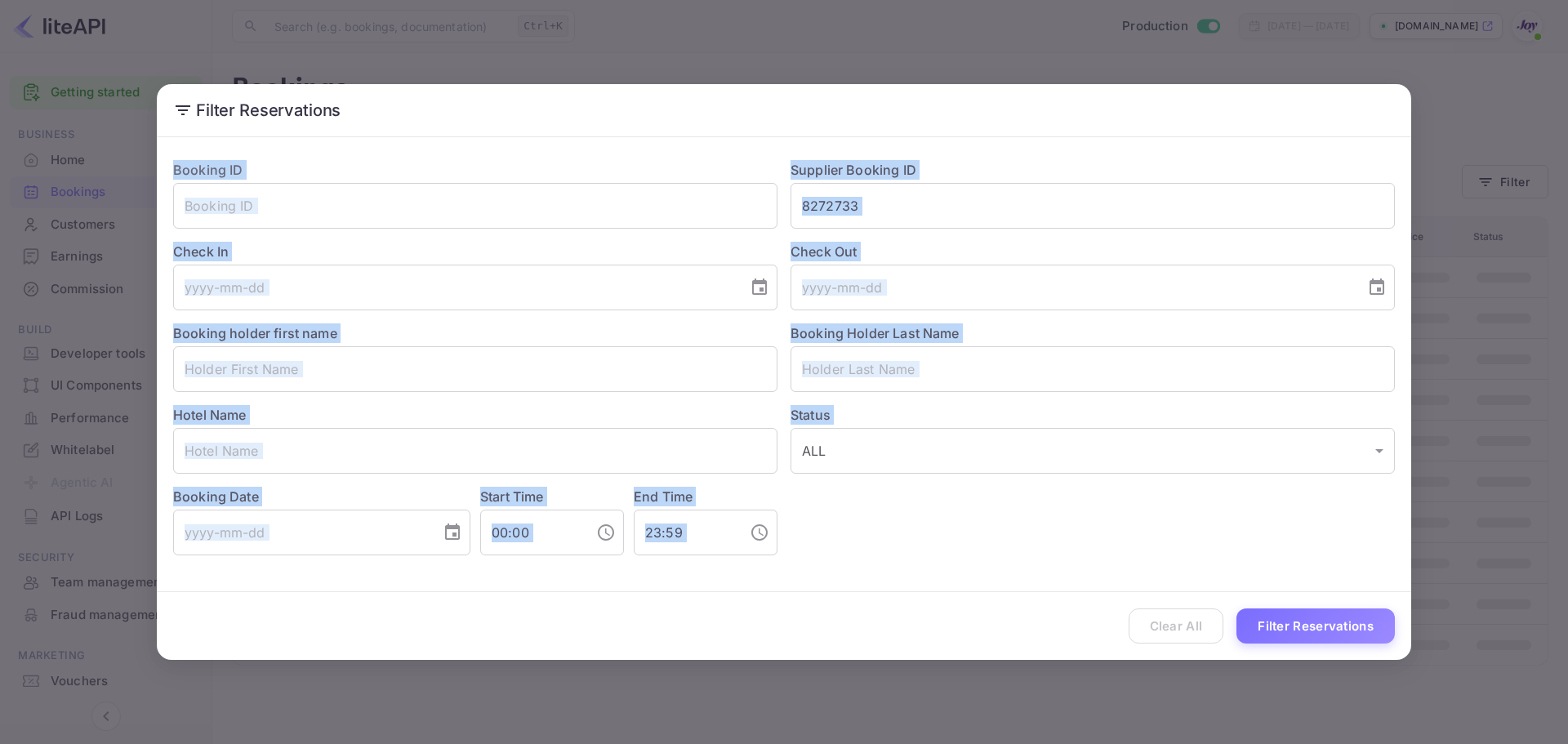
click at [1183, 630] on div "Clear All Filter Reservations" at bounding box center [784, 626] width 1255 height 68
click at [394, 378] on input "text" at bounding box center [474, 369] width 604 height 45
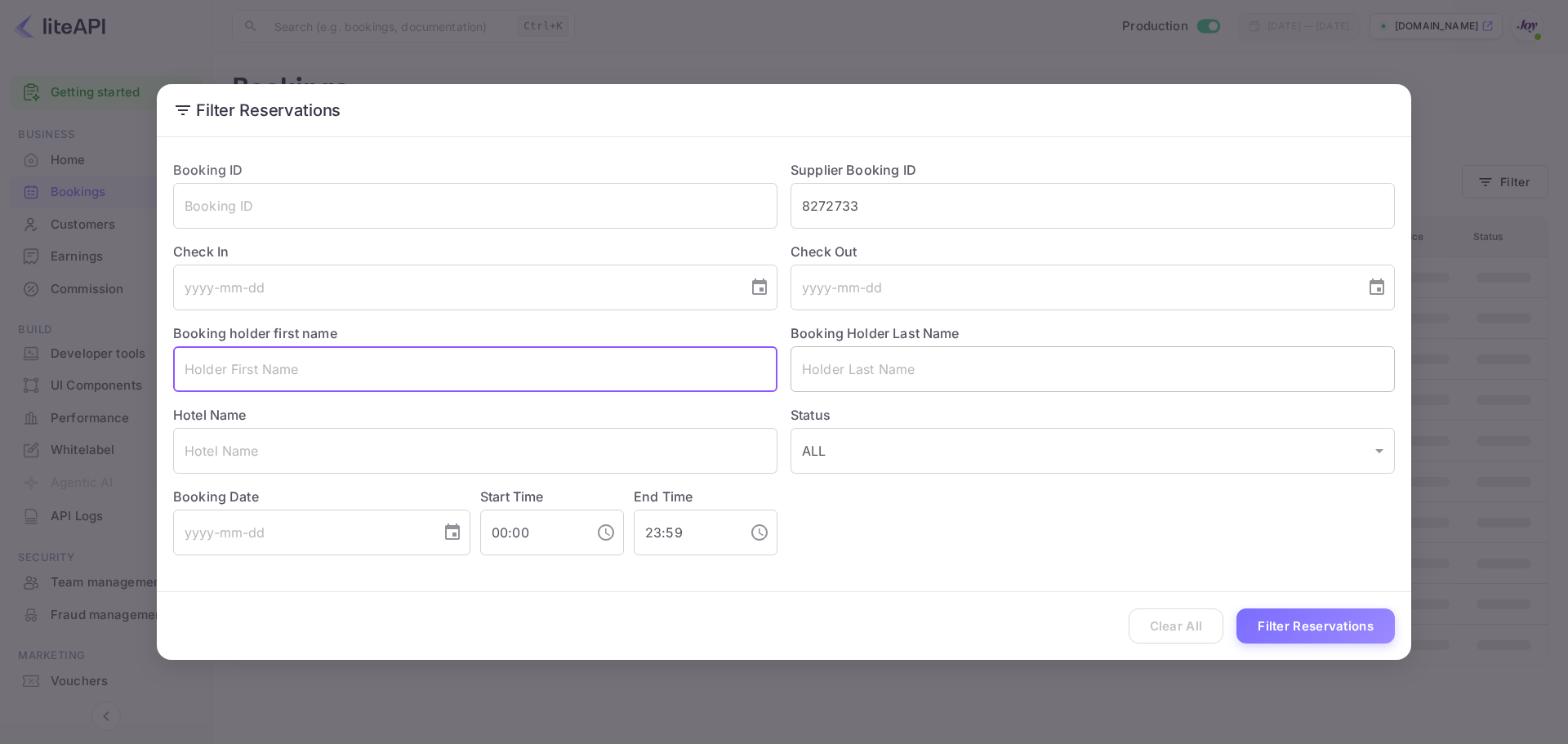
click at [874, 386] on input "text" at bounding box center [1092, 369] width 604 height 45
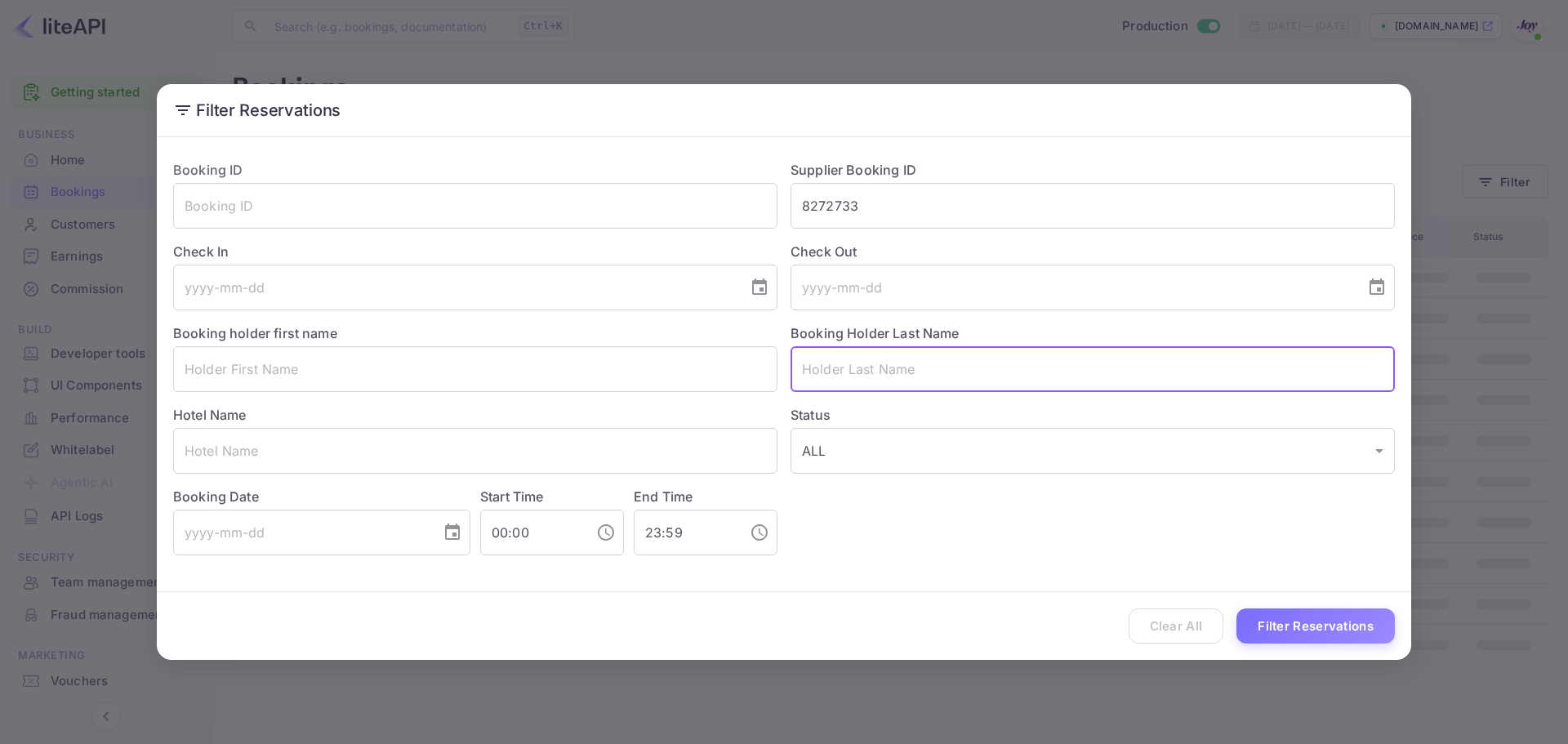
paste input "Seyfert"
type input "Seyfert"
click at [1327, 627] on button "Filter Reservations" at bounding box center [1316, 626] width 159 height 35
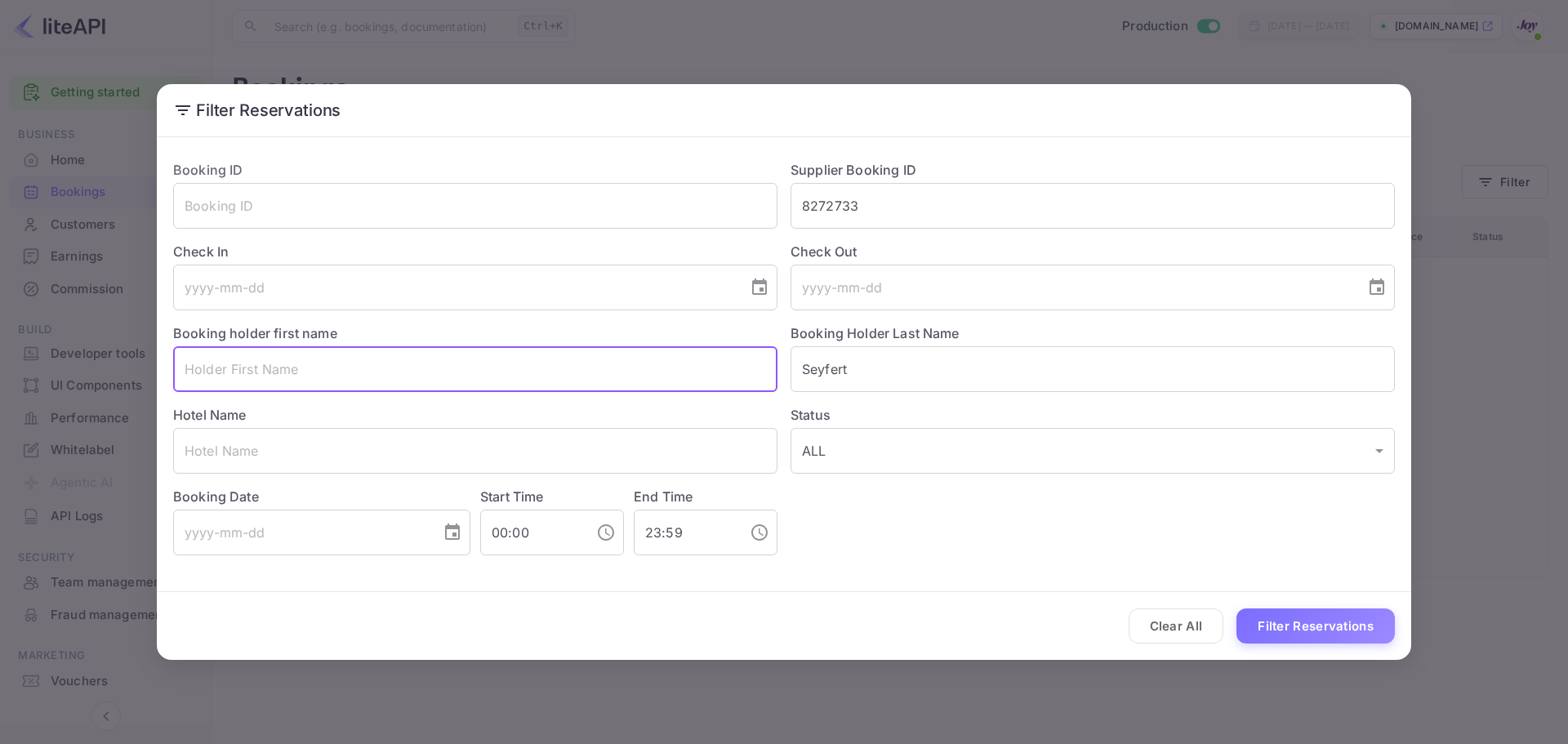
click at [306, 372] on input "text" at bounding box center [474, 369] width 604 height 45
paste input "Beatriz Caycedo"
drag, startPoint x: 1308, startPoint y: 632, endPoint x: 1298, endPoint y: 619, distance: 16.4
click at [1308, 632] on button "Filter Reservations" at bounding box center [1316, 626] width 159 height 35
drag, startPoint x: 337, startPoint y: 363, endPoint x: 235, endPoint y: 372, distance: 102.4
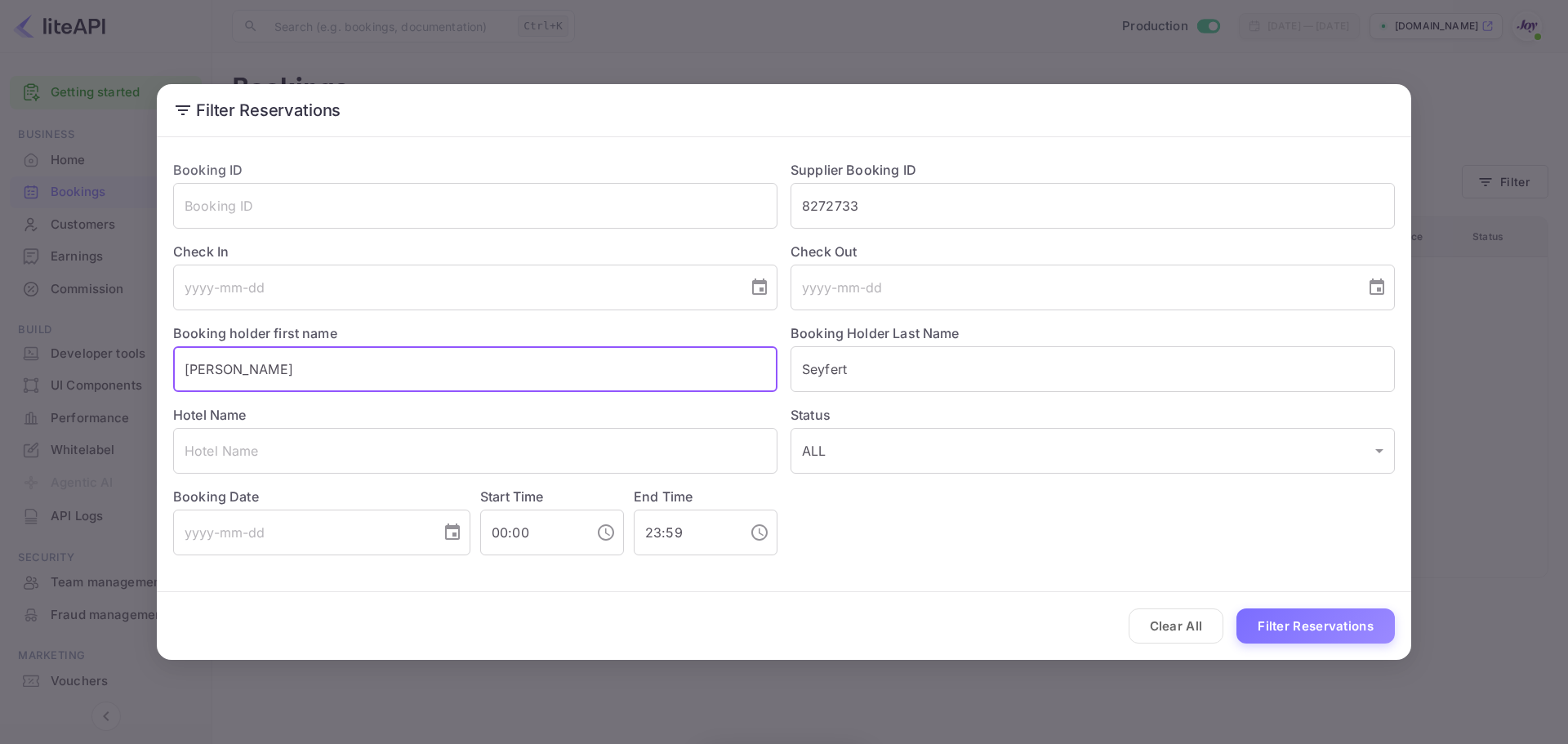
click at [235, 372] on input "Beatriz Caycedo" at bounding box center [474, 369] width 604 height 45
type input "Beatriz"
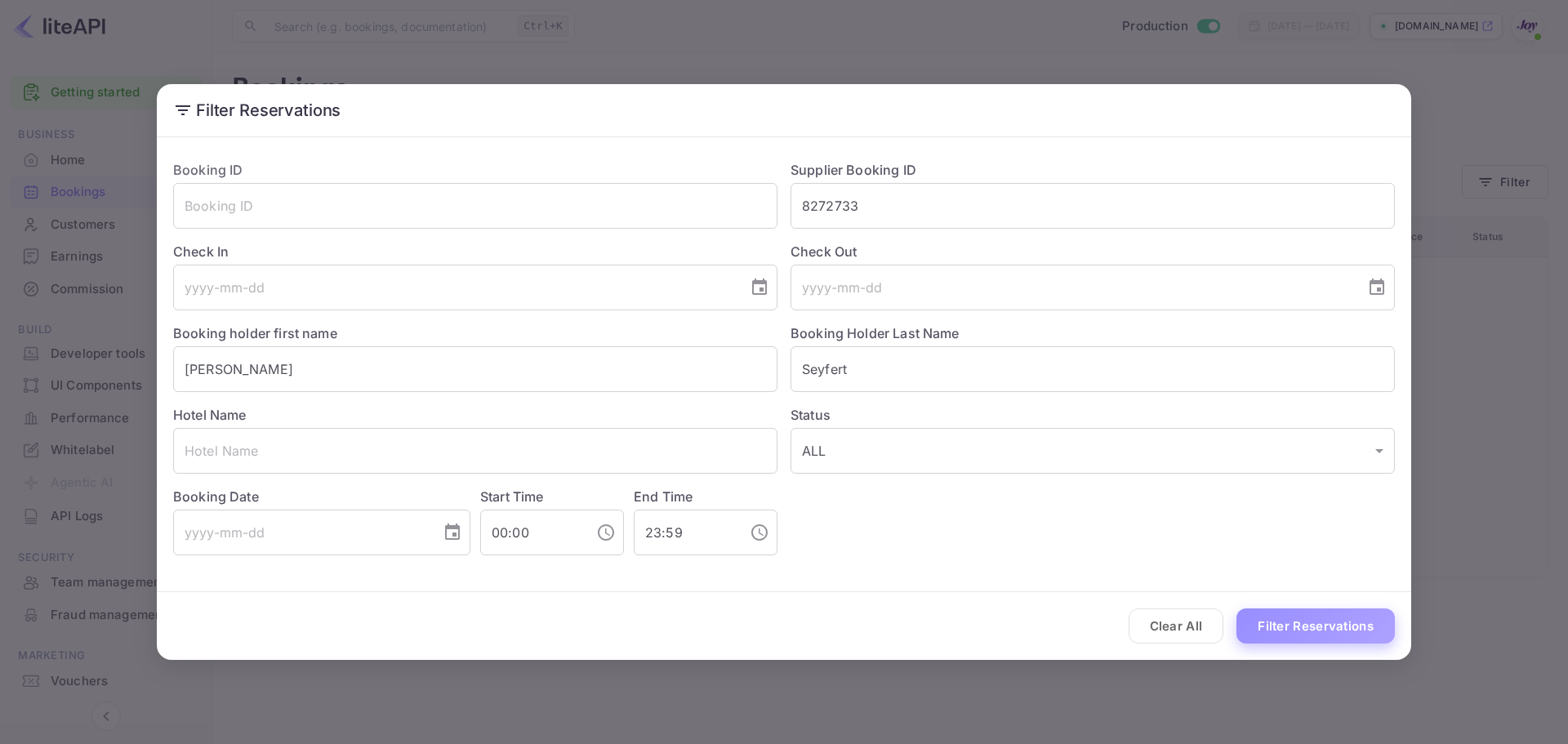
click at [1315, 627] on button "Filter Reservations" at bounding box center [1316, 626] width 159 height 35
drag, startPoint x: 885, startPoint y: 199, endPoint x: 608, endPoint y: 191, distance: 277.1
click at [608, 191] on div "Booking ID ​ Supplier Booking ID 8272733 ​ Check In ​ Check Out ​ Booking holde…" at bounding box center [778, 351] width 1235 height 408
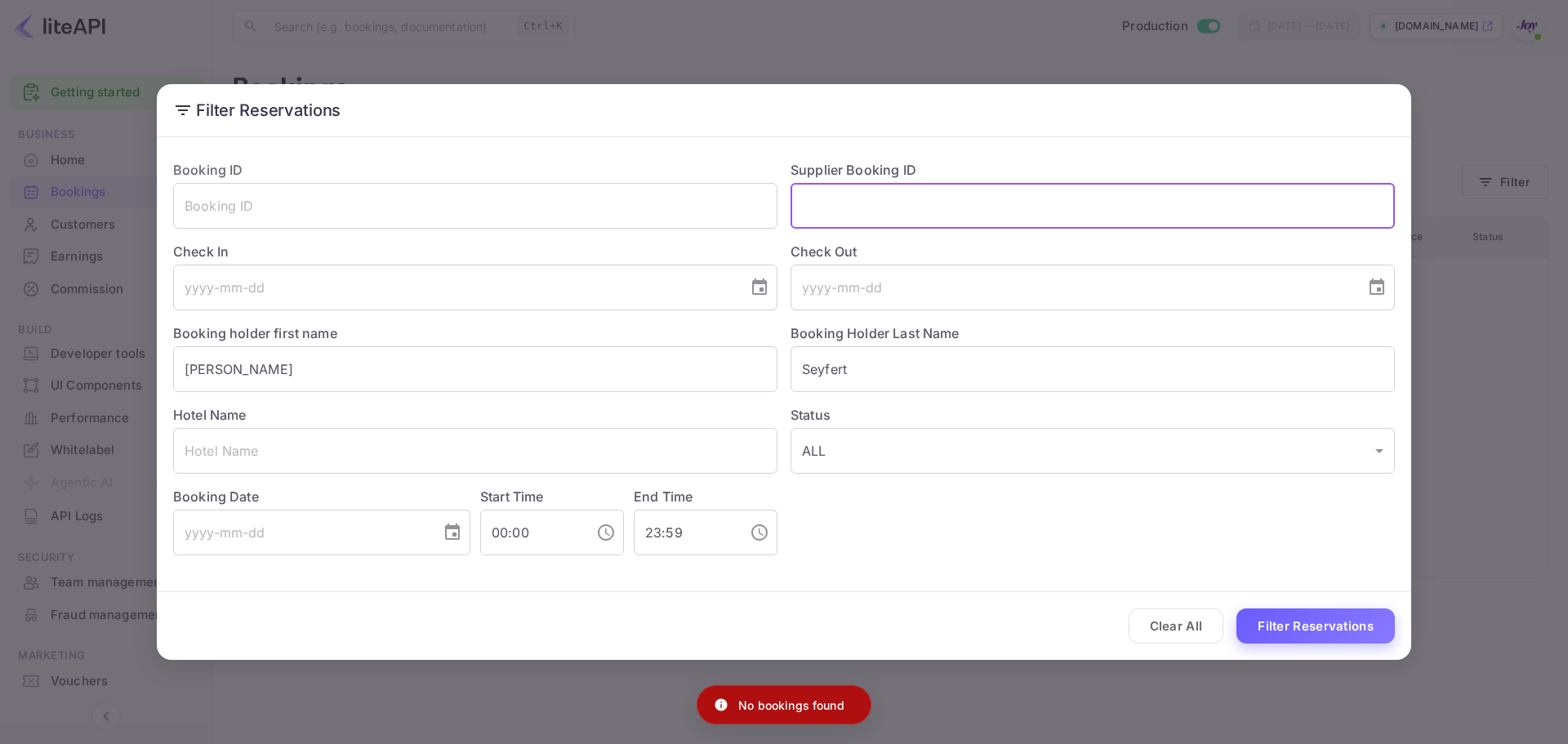
click at [1318, 633] on button "Filter Reservations" at bounding box center [1316, 626] width 159 height 35
click at [1319, 631] on button "Filter Reservations" at bounding box center [1316, 626] width 159 height 35
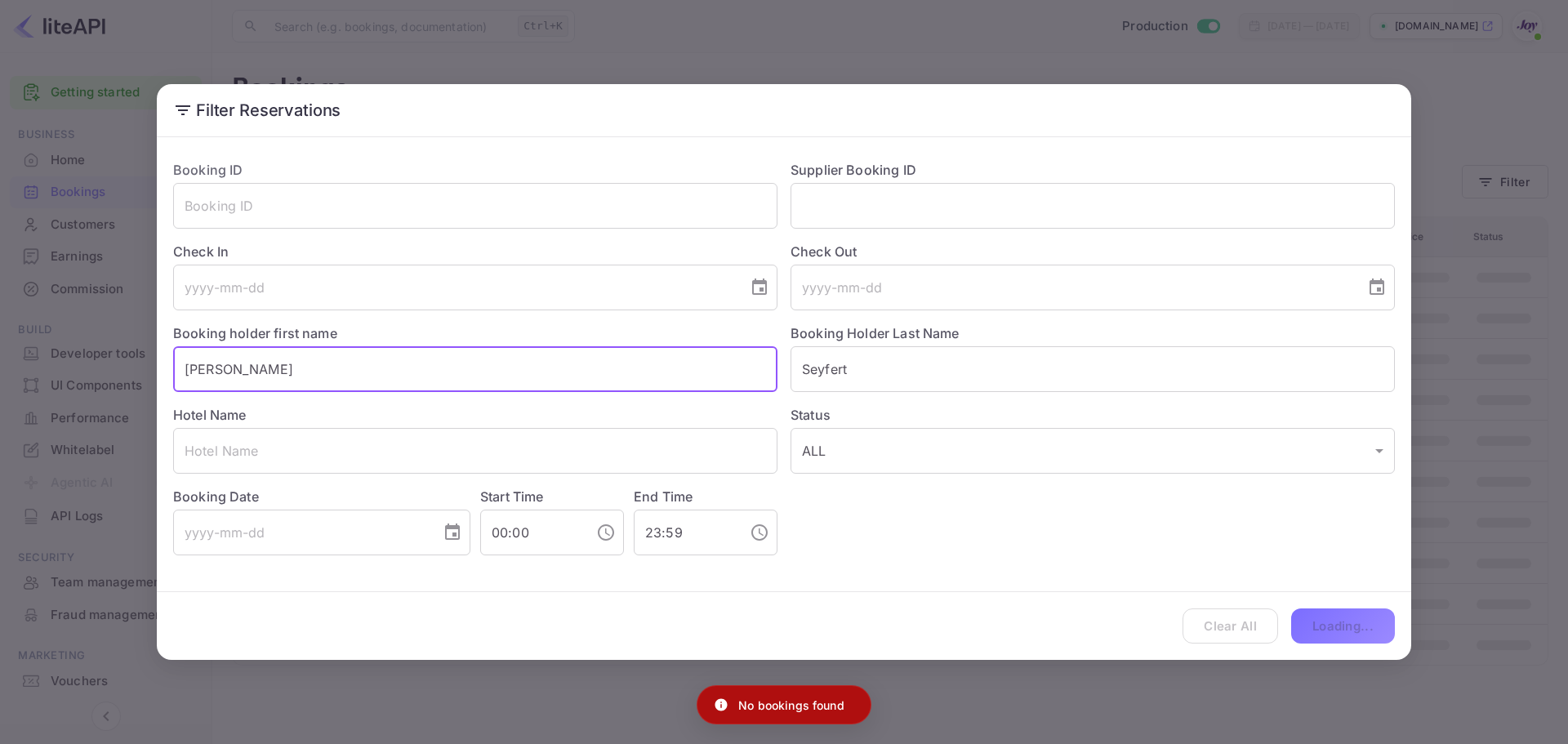
drag, startPoint x: 269, startPoint y: 367, endPoint x: 12, endPoint y: 370, distance: 257.0
click at [12, 370] on div "Filter Reservations Booking ID ​ Supplier Booking ID ​ Check In ​ Check Out ​ B…" at bounding box center [784, 372] width 1568 height 744
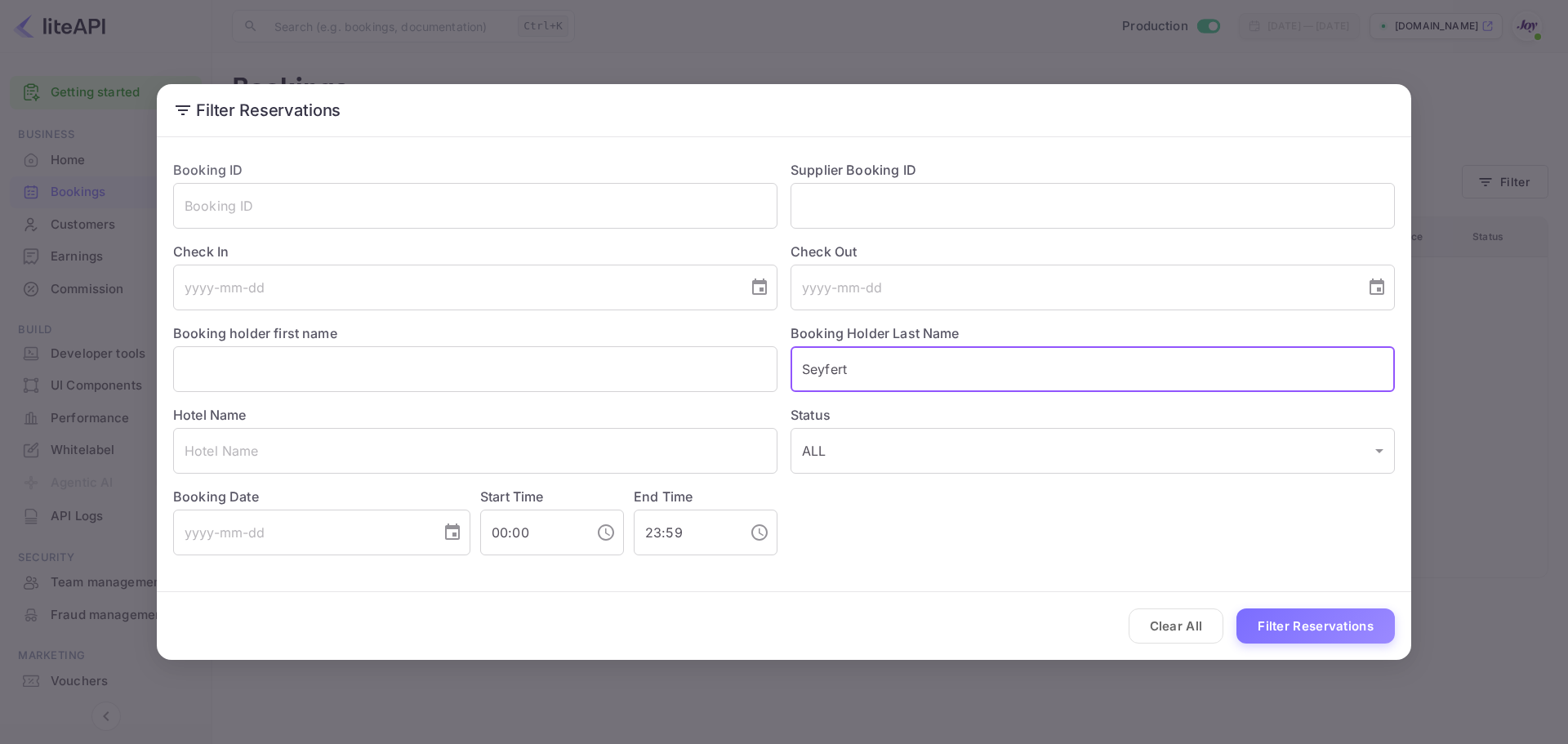
click at [917, 364] on input "Seyfert" at bounding box center [1092, 369] width 604 height 45
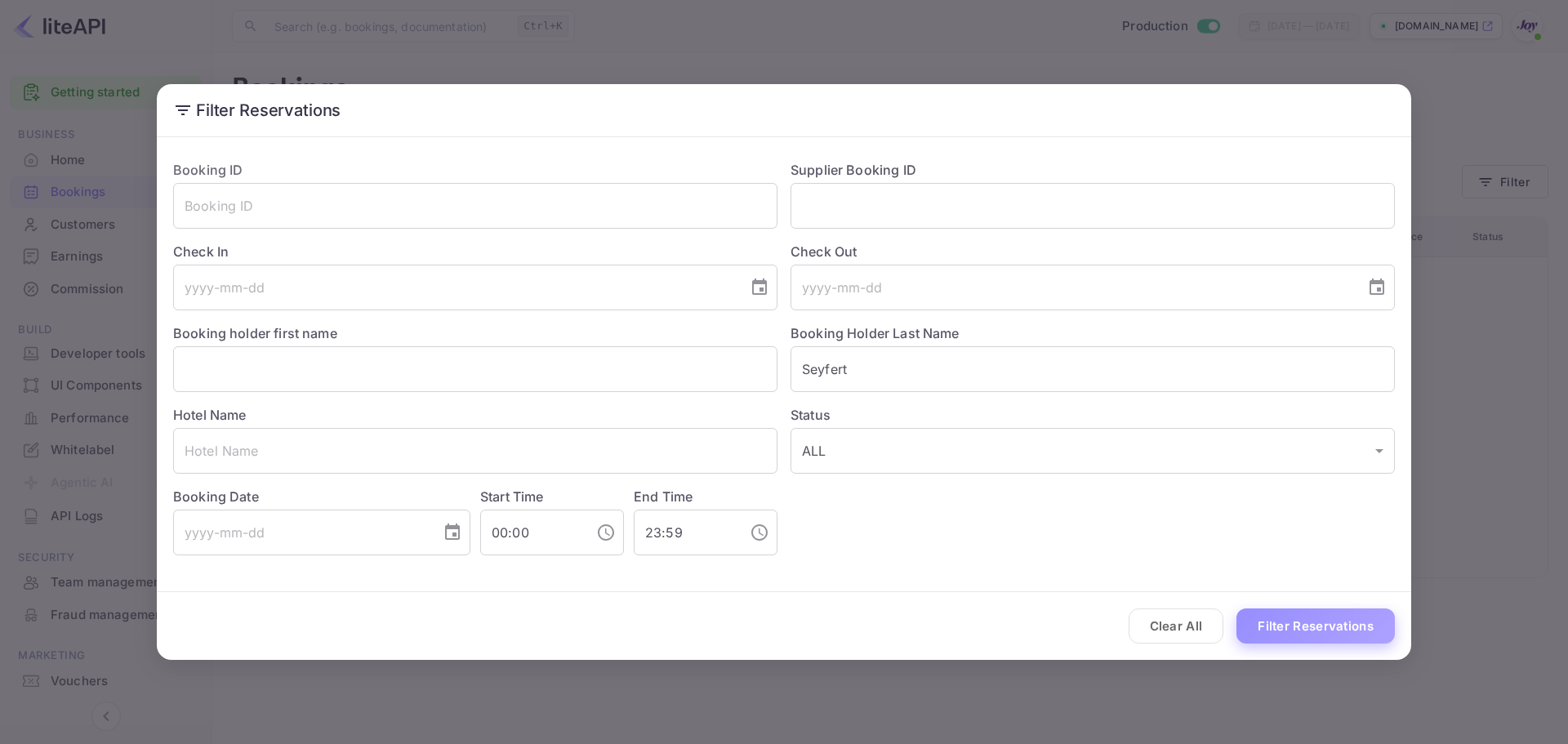
click at [1331, 632] on button "Filter Reservations" at bounding box center [1316, 626] width 159 height 35
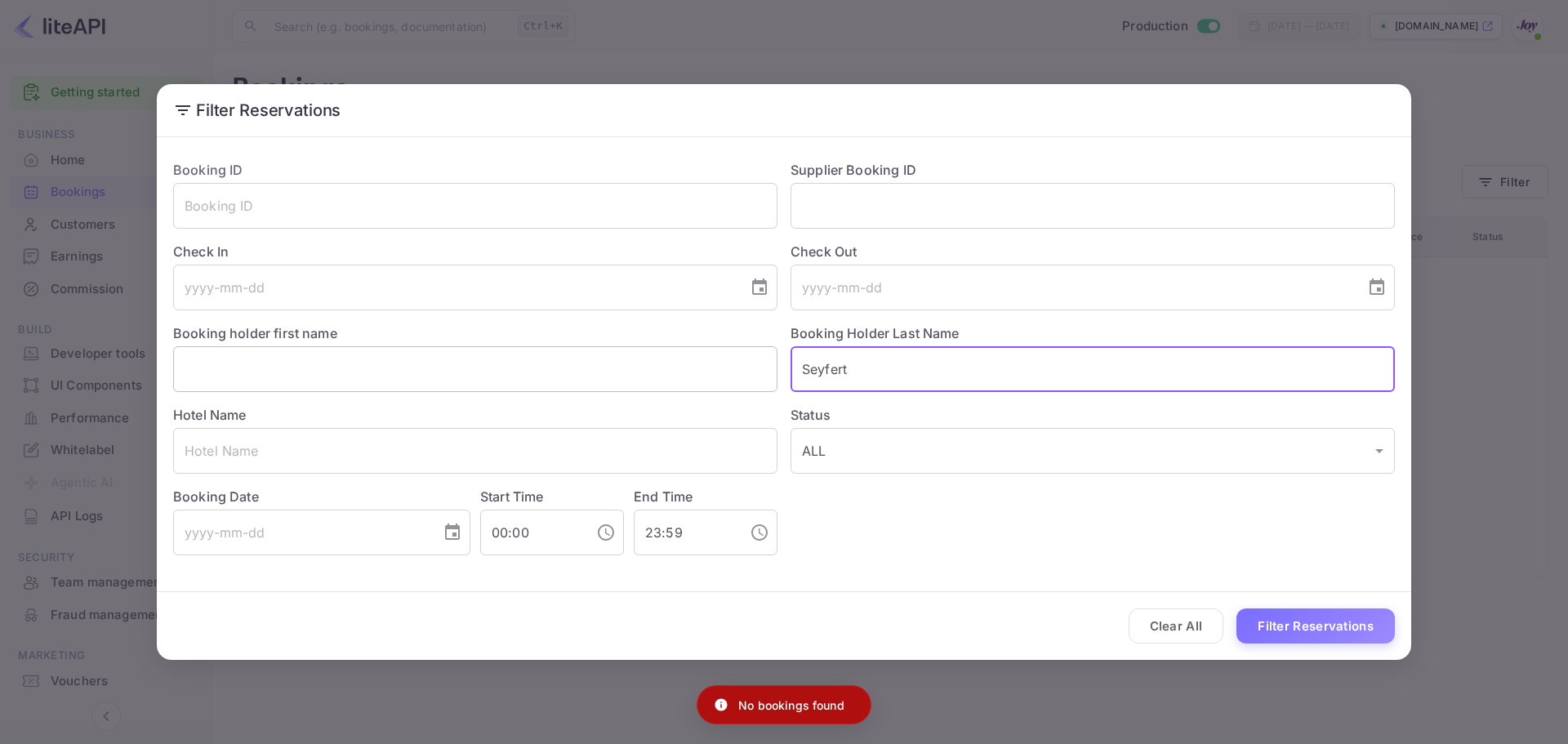
drag, startPoint x: 886, startPoint y: 365, endPoint x: 597, endPoint y: 374, distance: 289.1
click at [597, 374] on div "Booking ID ​ Supplier Booking ID ​ Check In ​ Check Out ​ Booking holder first …" at bounding box center [778, 351] width 1235 height 408
